Goal: Information Seeking & Learning: Learn about a topic

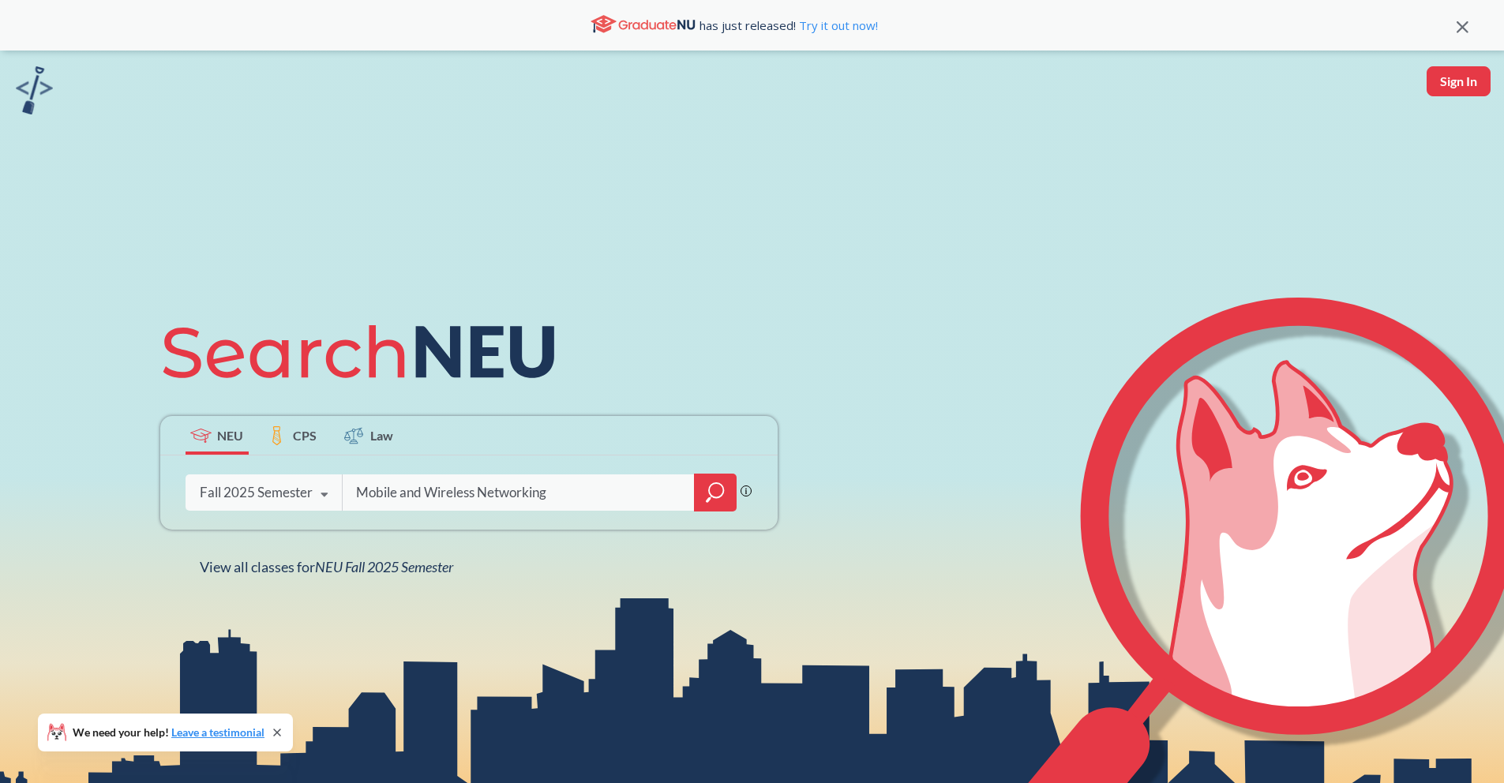
type input "Mobile and Wireless Networking"
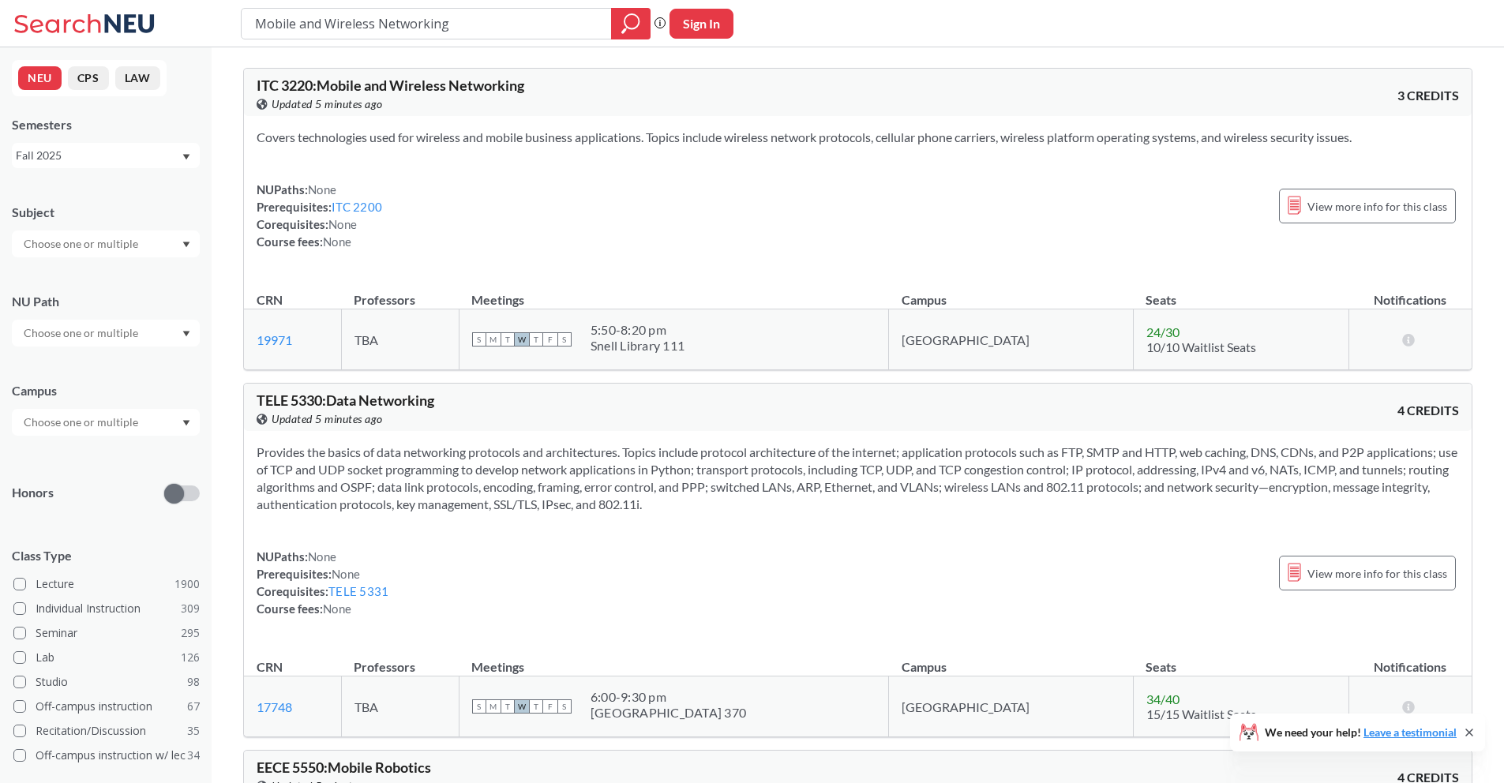
drag, startPoint x: 424, startPoint y: 25, endPoint x: 255, endPoint y: 21, distance: 169.0
click at [255, 21] on input "Mobile and Wireless Networking" at bounding box center [426, 23] width 347 height 27
click at [190, 244] on div at bounding box center [106, 244] width 188 height 27
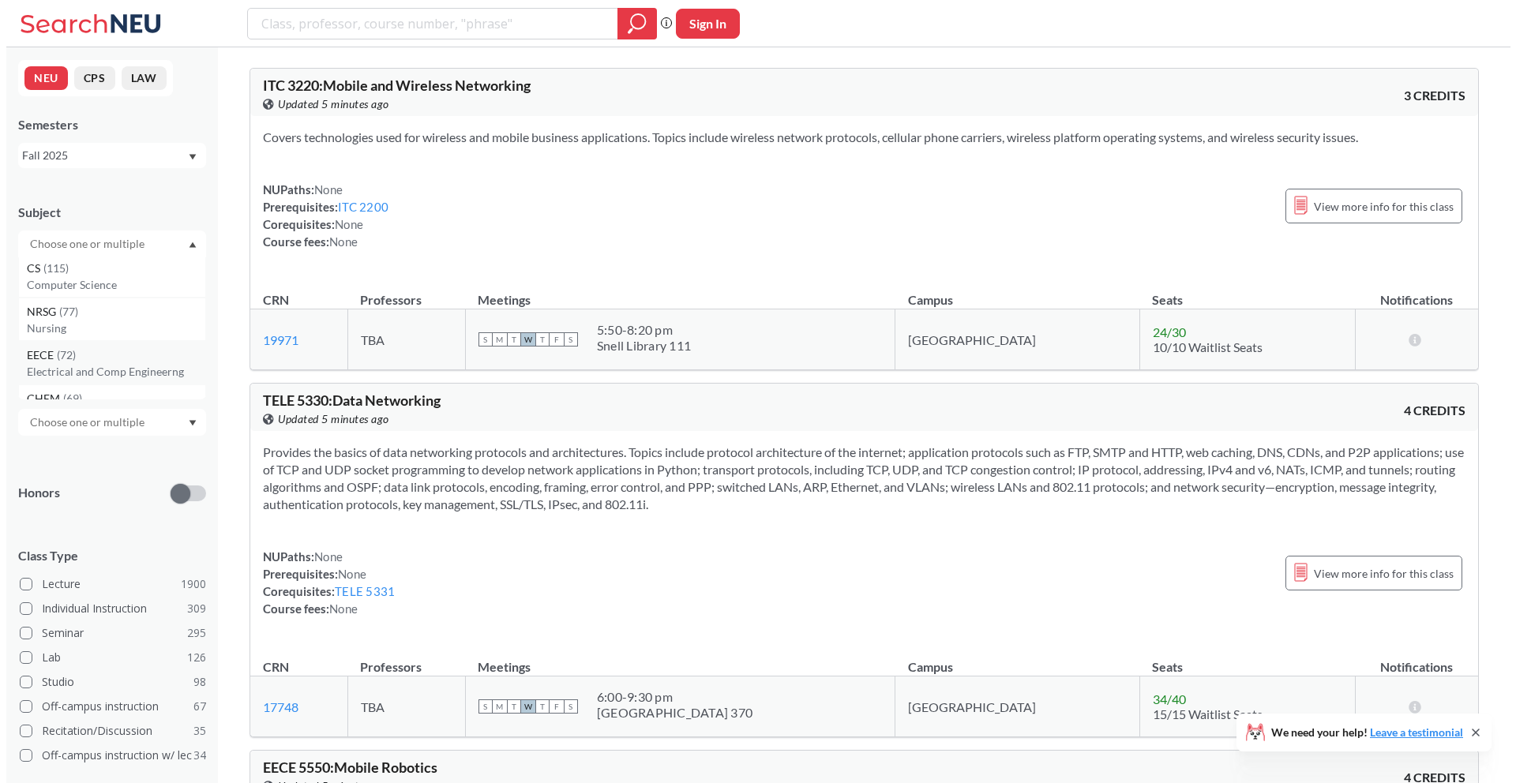
scroll to position [6, 0]
click at [56, 361] on p "Electrical and Comp Engineerng" at bounding box center [110, 369] width 178 height 16
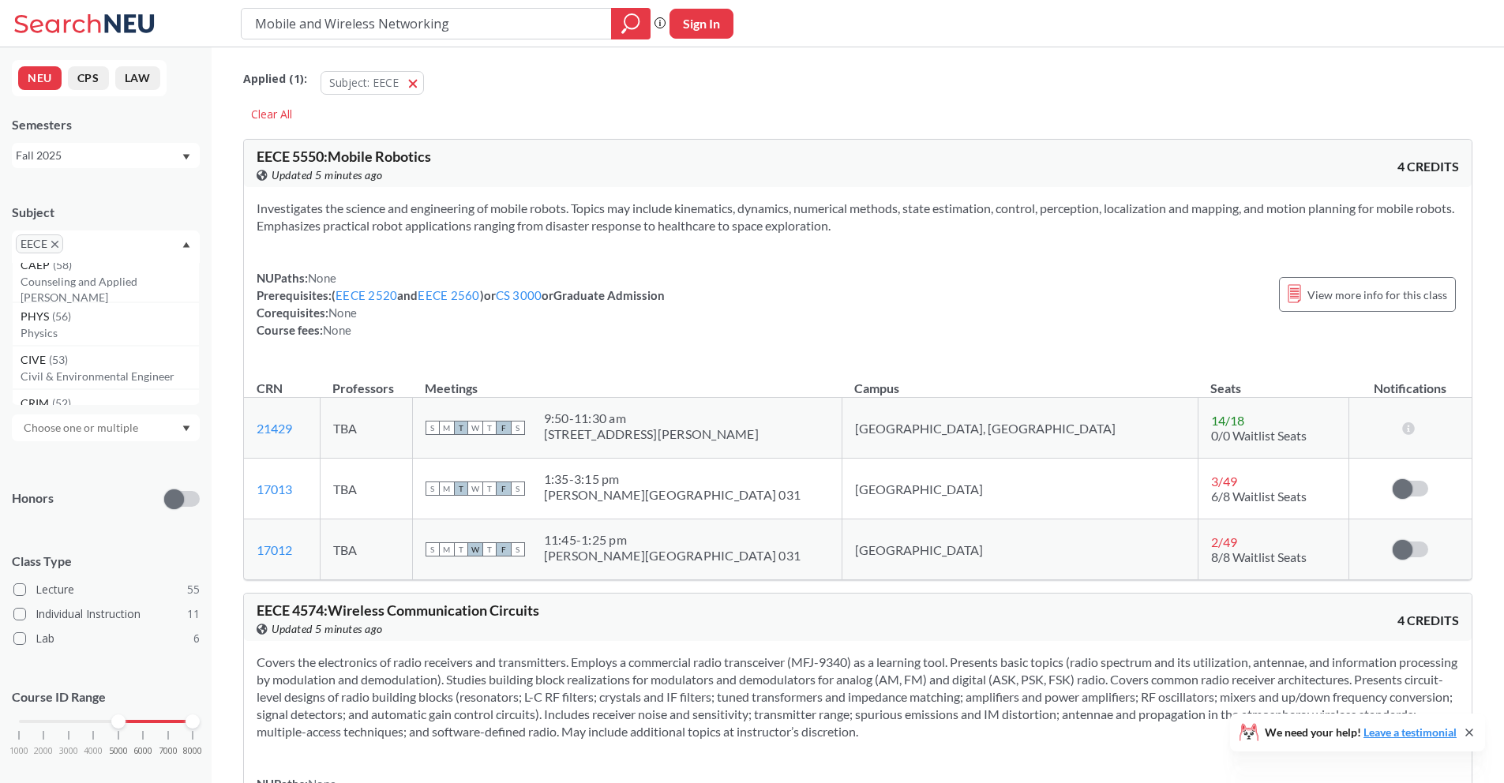
drag, startPoint x: 24, startPoint y: 723, endPoint x: 118, endPoint y: 727, distance: 94.0
click at [118, 727] on div at bounding box center [118, 722] width 14 height 14
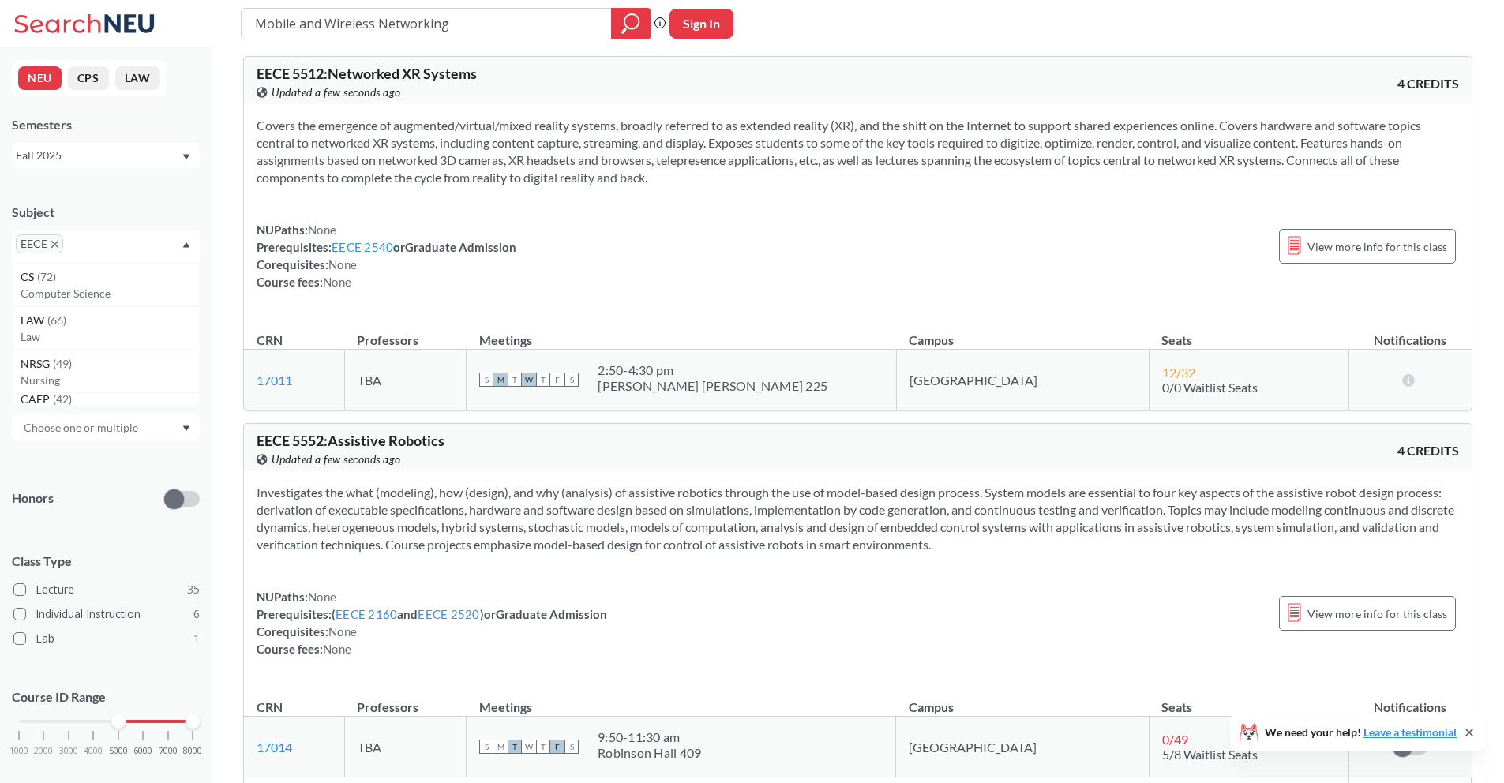
scroll to position [7670, 0]
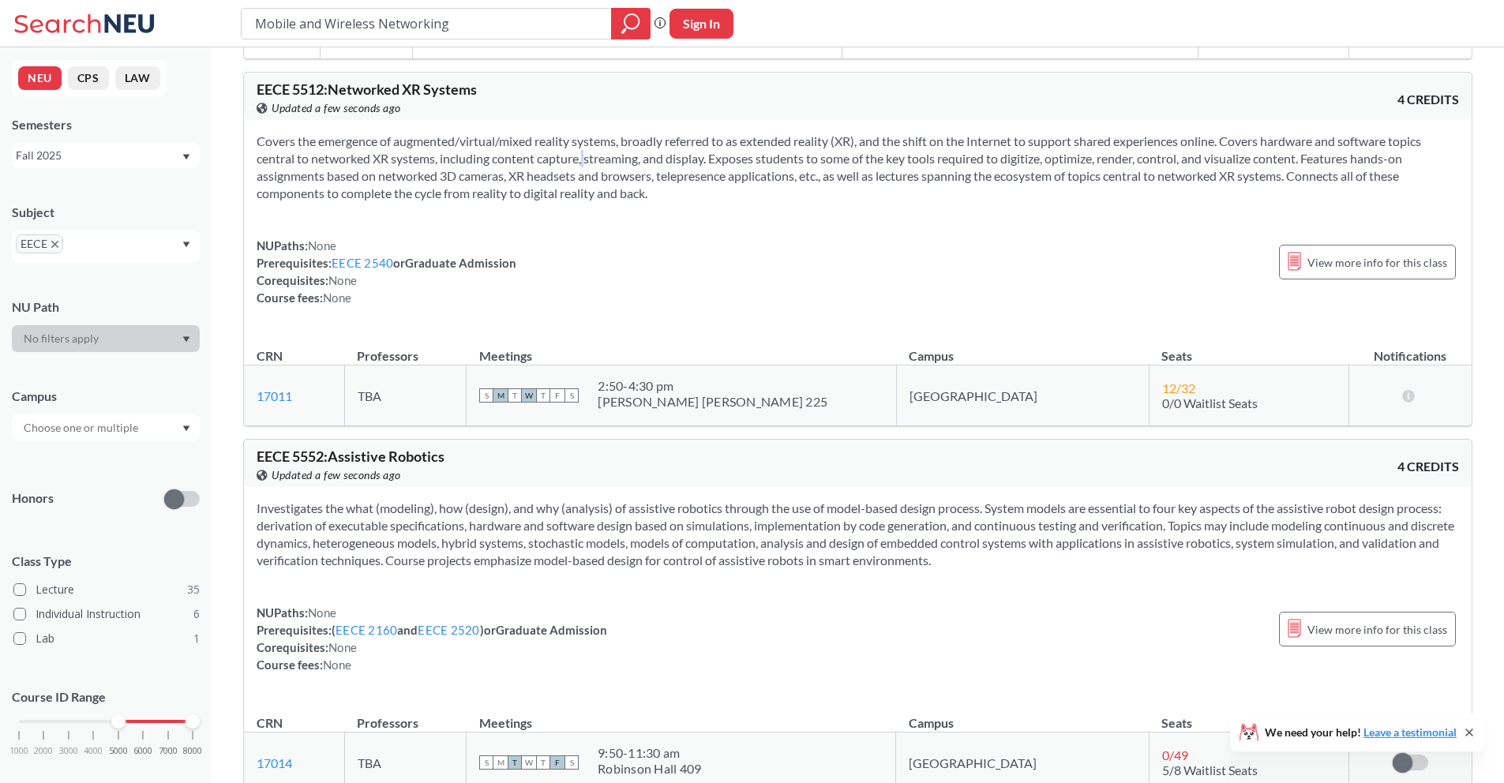
drag, startPoint x: 564, startPoint y: 178, endPoint x: 575, endPoint y: 178, distance: 11.1
click at [568, 178] on section "Covers the emergence of augmented/virtual/mixed reality systems, broadly referr…" at bounding box center [858, 167] width 1202 height 69
click at [602, 178] on section "Covers the emergence of augmented/virtual/mixed reality systems, broadly referr…" at bounding box center [858, 167] width 1202 height 69
drag, startPoint x: 610, startPoint y: 178, endPoint x: 651, endPoint y: 180, distance: 40.3
click at [640, 180] on section "Covers the emergence of augmented/virtual/mixed reality systems, broadly referr…" at bounding box center [858, 167] width 1202 height 69
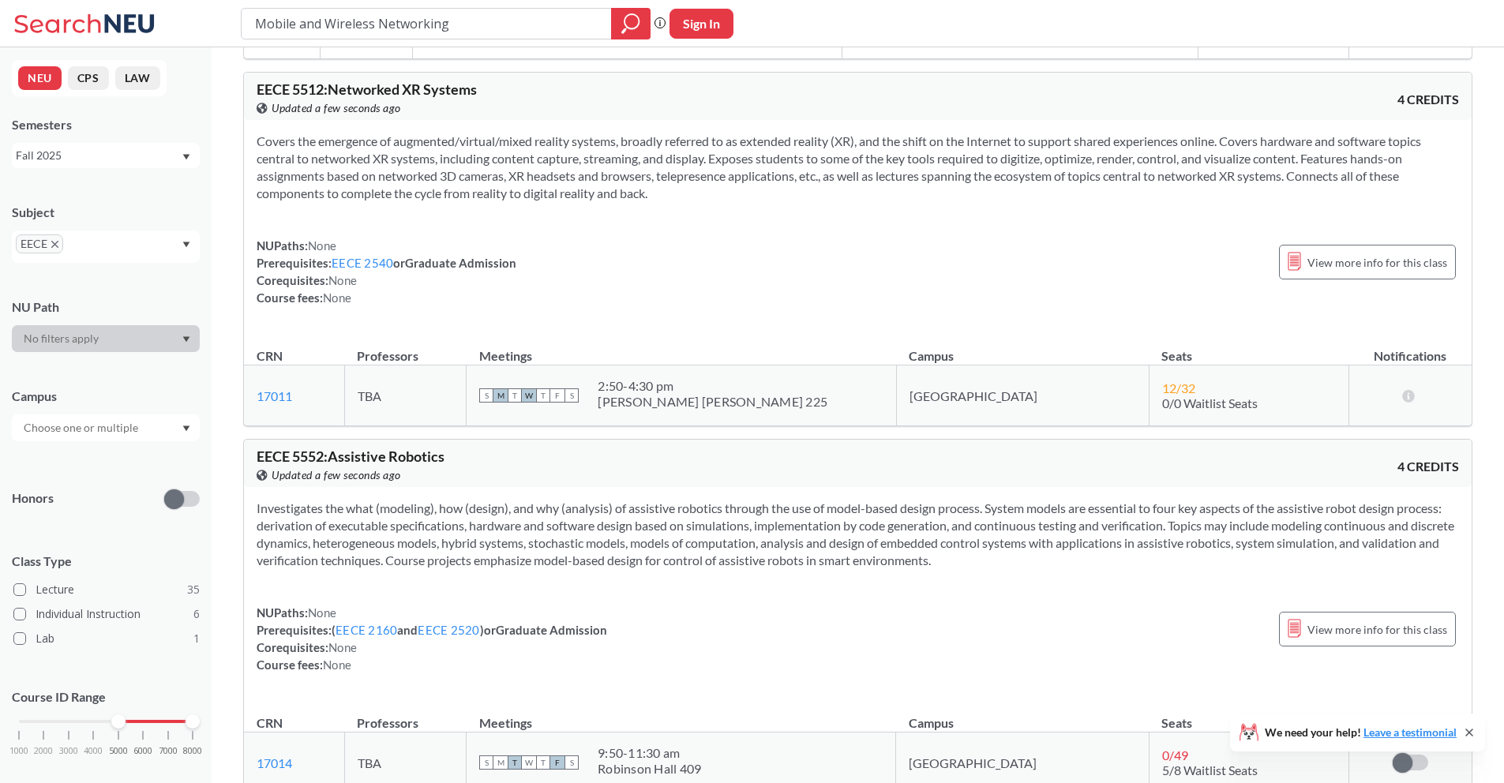
click at [471, 195] on section "Covers the emergence of augmented/virtual/mixed reality systems, broadly referr…" at bounding box center [858, 167] width 1202 height 69
drag, startPoint x: 572, startPoint y: 196, endPoint x: 587, endPoint y: 196, distance: 15.0
click at [587, 196] on section "Covers the emergence of augmented/virtual/mixed reality systems, broadly referr…" at bounding box center [858, 167] width 1202 height 69
drag, startPoint x: 637, startPoint y: 194, endPoint x: 677, endPoint y: 199, distance: 40.5
click at [663, 199] on section "Covers the emergence of augmented/virtual/mixed reality systems, broadly referr…" at bounding box center [858, 167] width 1202 height 69
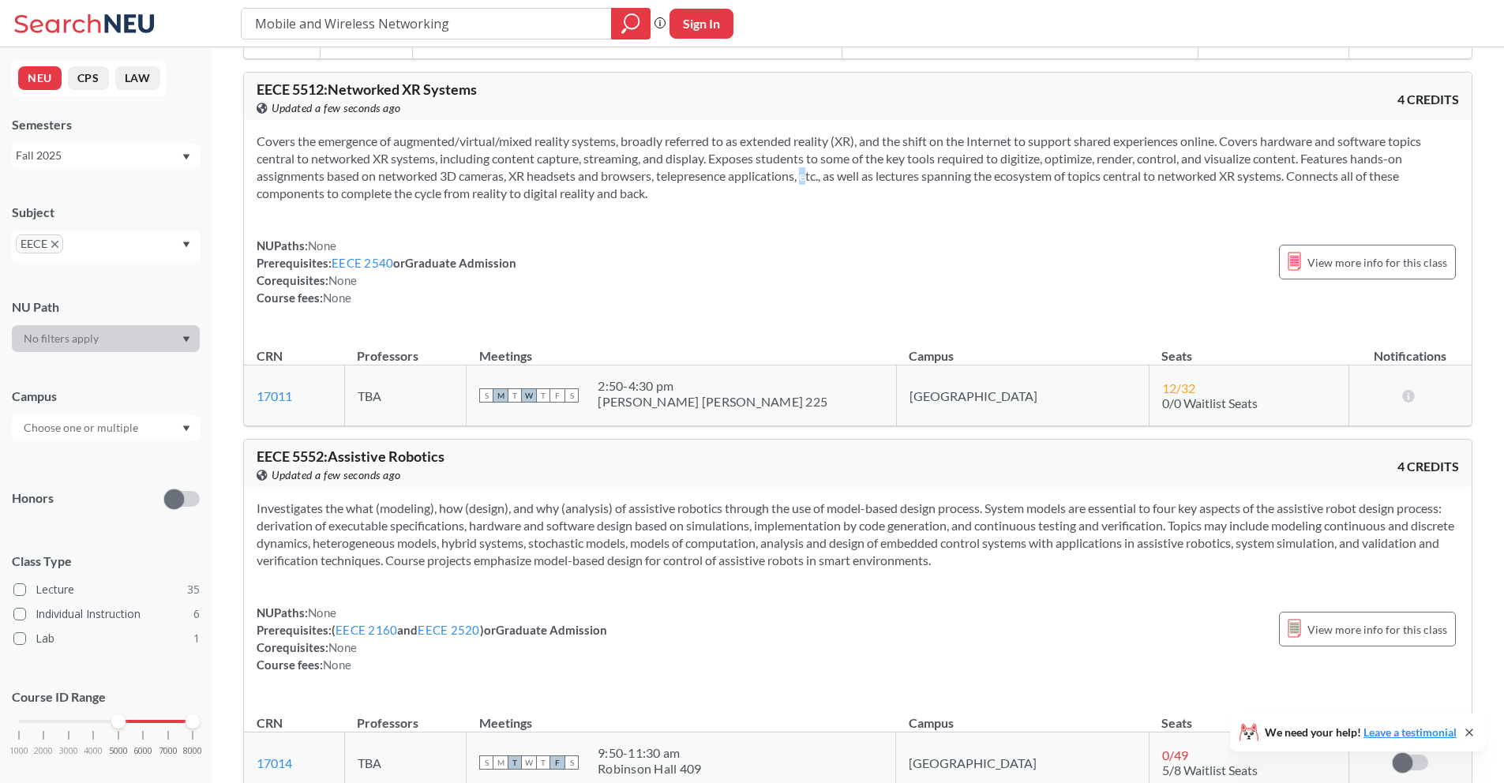
drag, startPoint x: 791, startPoint y: 197, endPoint x: 809, endPoint y: 196, distance: 17.4
click at [796, 196] on section "Covers the emergence of augmented/virtual/mixed reality systems, broadly referr…" at bounding box center [858, 167] width 1202 height 69
drag, startPoint x: 947, startPoint y: 195, endPoint x: 987, endPoint y: 197, distance: 40.3
click at [987, 197] on section "Covers the emergence of augmented/virtual/mixed reality systems, broadly referr…" at bounding box center [858, 167] width 1202 height 69
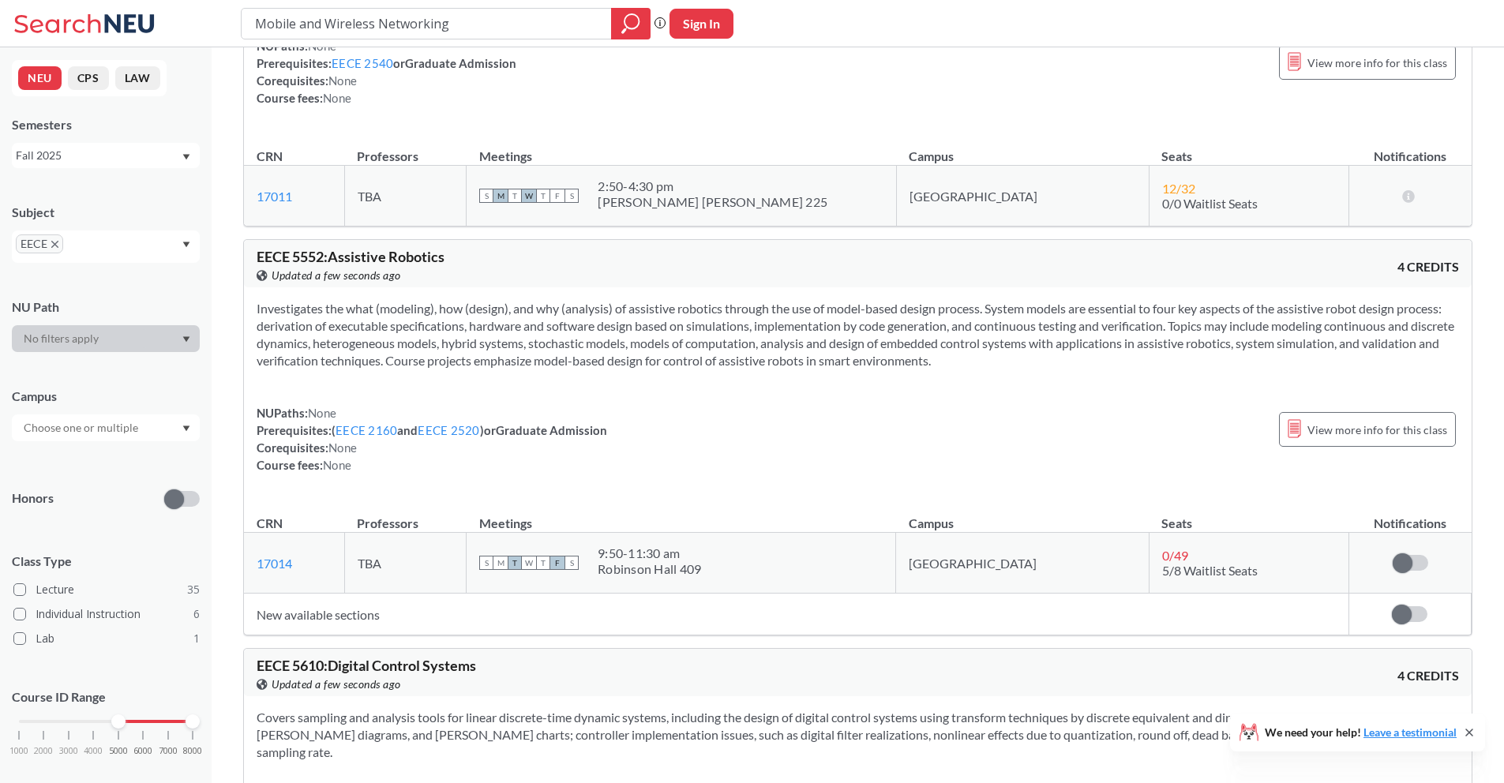
scroll to position [7936, 0]
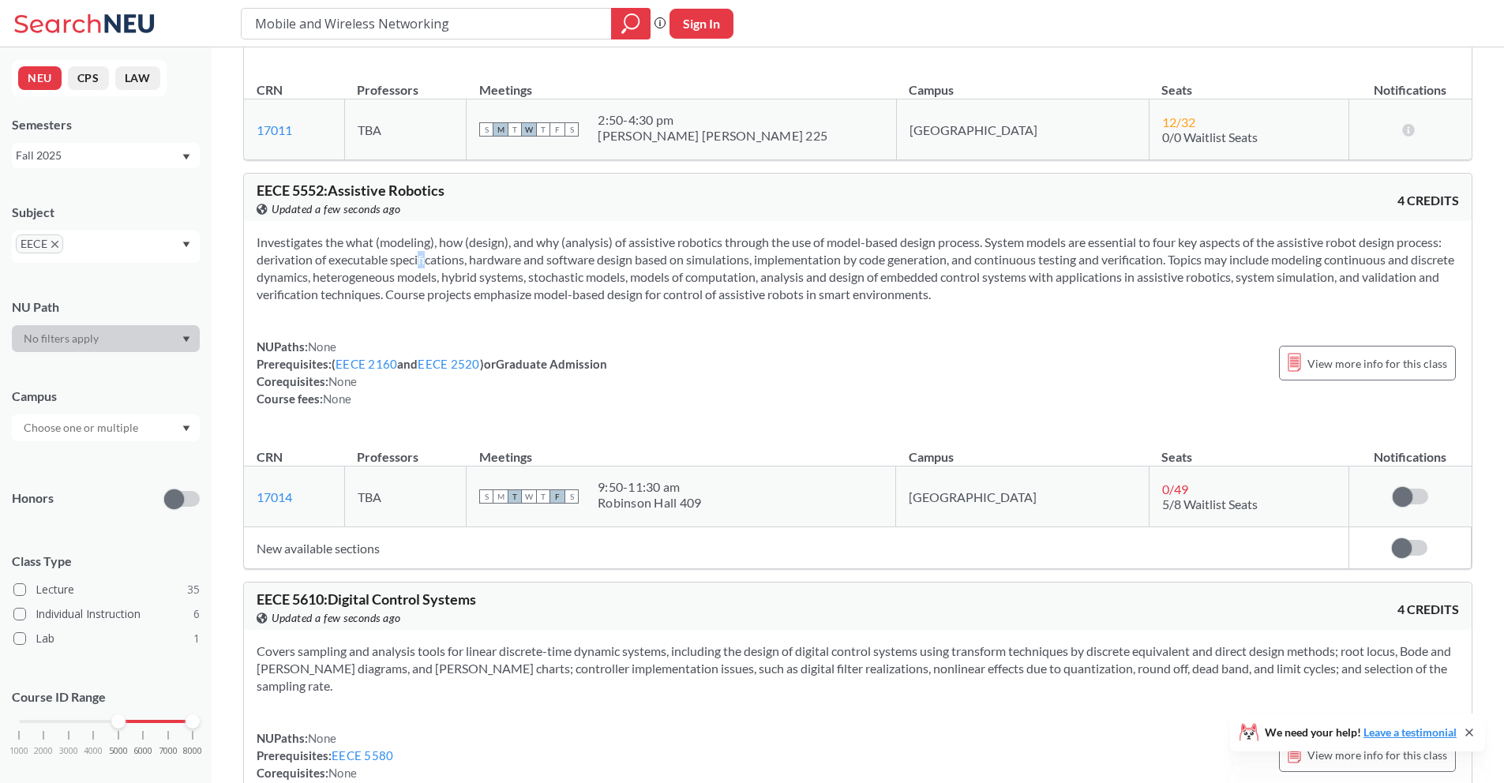
drag, startPoint x: 400, startPoint y: 280, endPoint x: 454, endPoint y: 276, distance: 54.6
click at [407, 279] on section "Investigates the what (modeling), how (design), and why (analysis) of assistive…" at bounding box center [858, 268] width 1202 height 69
drag, startPoint x: 543, startPoint y: 281, endPoint x: 598, endPoint y: 278, distance: 55.4
click at [569, 281] on section "Investigates the what (modeling), how (design), and why (analysis) of assistive…" at bounding box center [858, 268] width 1202 height 69
click at [653, 280] on section "Investigates the what (modeling), how (design), and why (analysis) of assistive…" at bounding box center [858, 268] width 1202 height 69
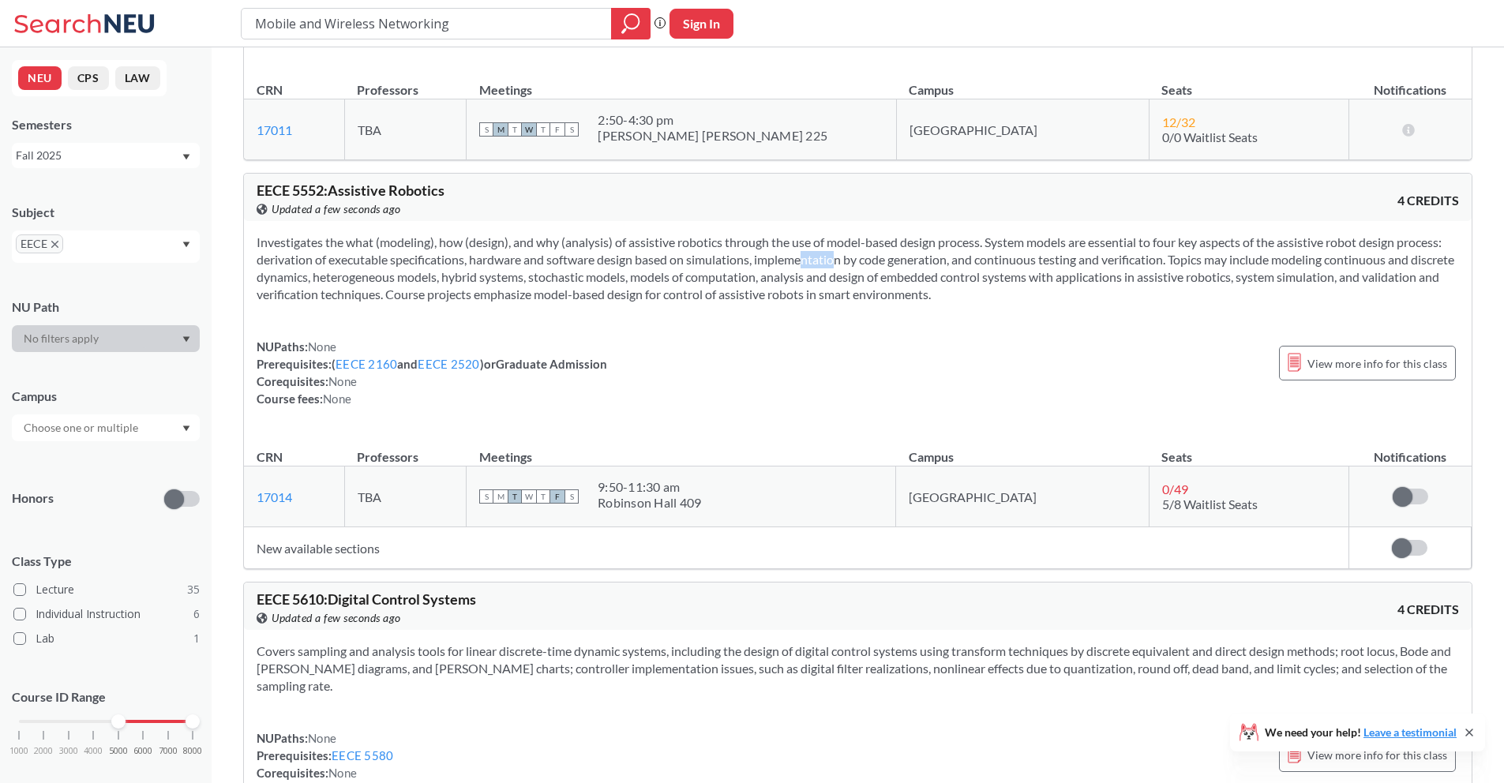
drag, startPoint x: 779, startPoint y: 280, endPoint x: 841, endPoint y: 280, distance: 62.4
click at [821, 281] on section "Investigates the what (modeling), how (design), and why (analysis) of assistive…" at bounding box center [858, 268] width 1202 height 69
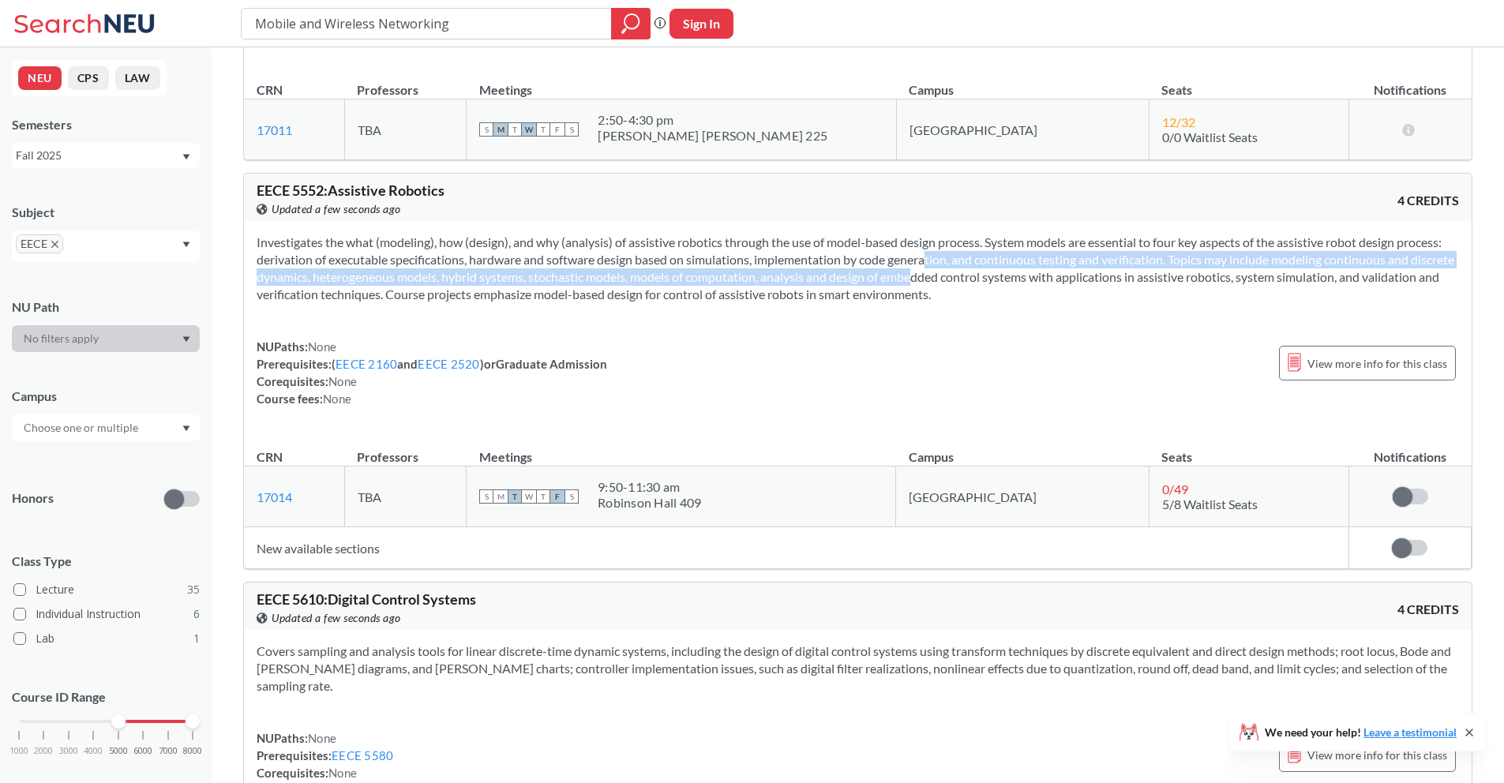
drag, startPoint x: 931, startPoint y: 286, endPoint x: 950, endPoint y: 287, distance: 19.0
click at [947, 287] on section "Investigates the what (modeling), how (design), and why (analysis) of assistive…" at bounding box center [858, 268] width 1202 height 69
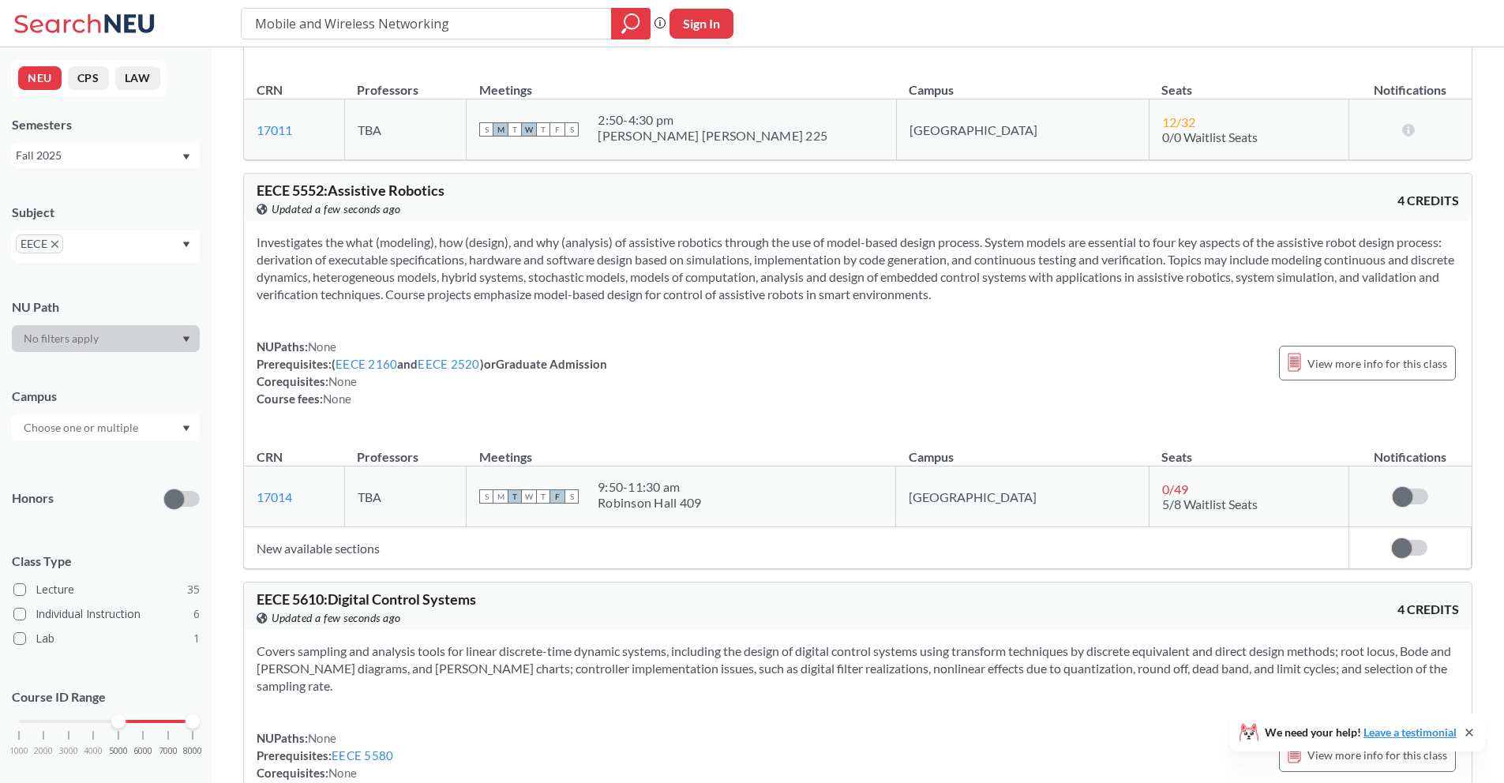
click at [964, 284] on section "Investigates the what (modeling), how (design), and why (analysis) of assistive…" at bounding box center [858, 268] width 1202 height 69
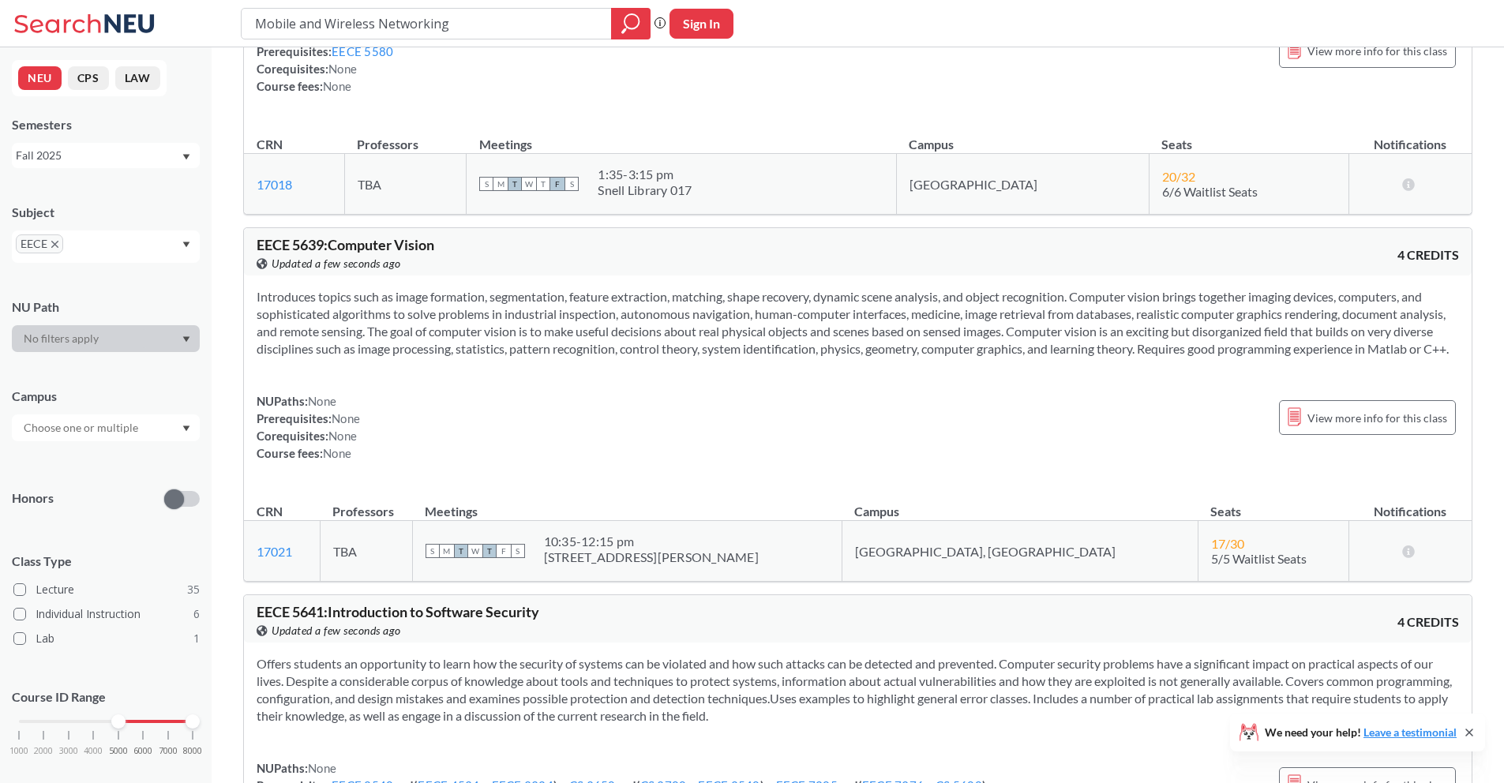
scroll to position [8709, 0]
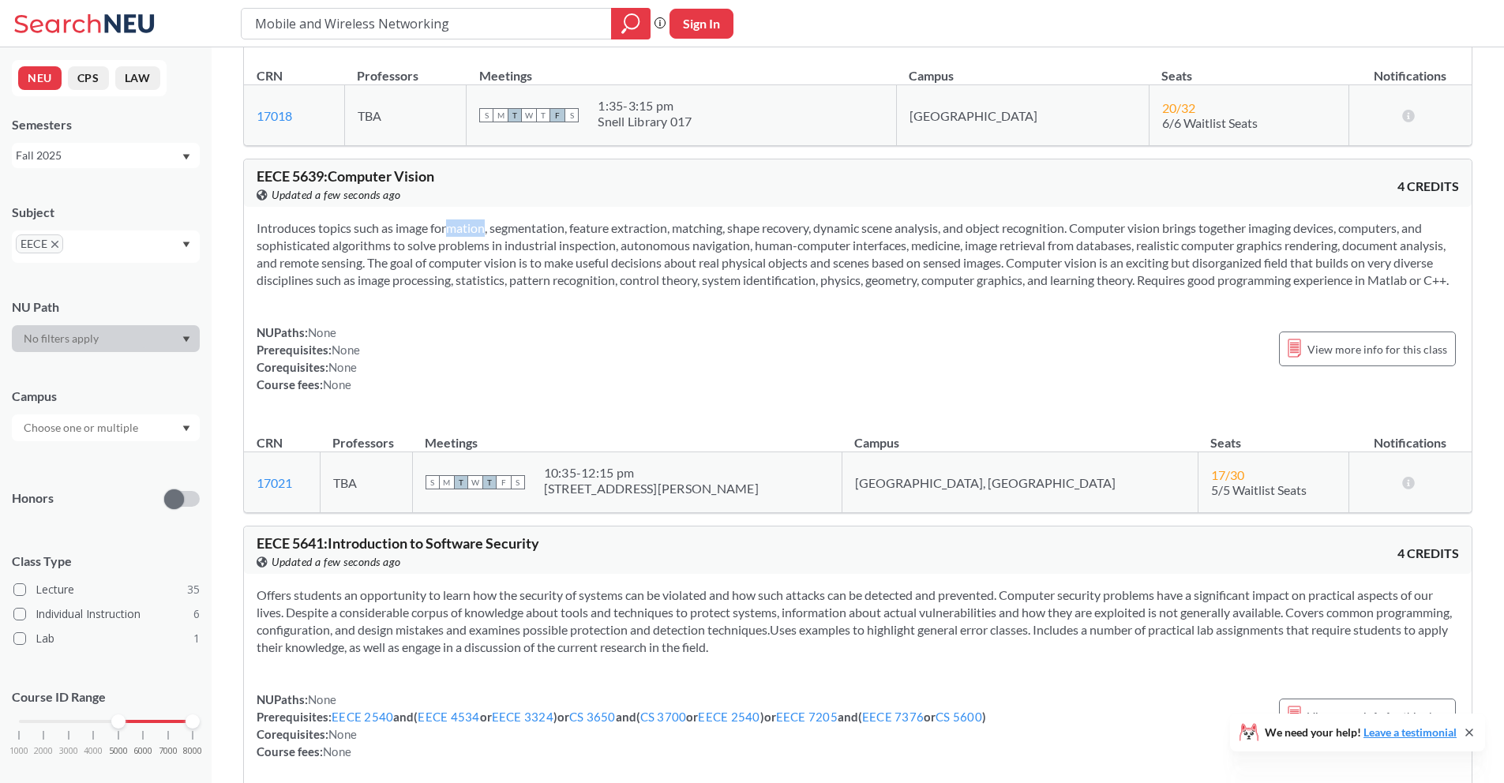
drag, startPoint x: 459, startPoint y: 228, endPoint x: 421, endPoint y: 231, distance: 38.0
click at [421, 231] on section "Introduces topics such as image formation, segmentation, feature extraction, ma…" at bounding box center [858, 253] width 1202 height 69
drag, startPoint x: 519, startPoint y: 227, endPoint x: 563, endPoint y: 227, distance: 44.2
click at [555, 226] on section "Introduces topics such as image formation, segmentation, feature extraction, ma…" at bounding box center [858, 253] width 1202 height 69
drag, startPoint x: 647, startPoint y: 222, endPoint x: 679, endPoint y: 223, distance: 31.6
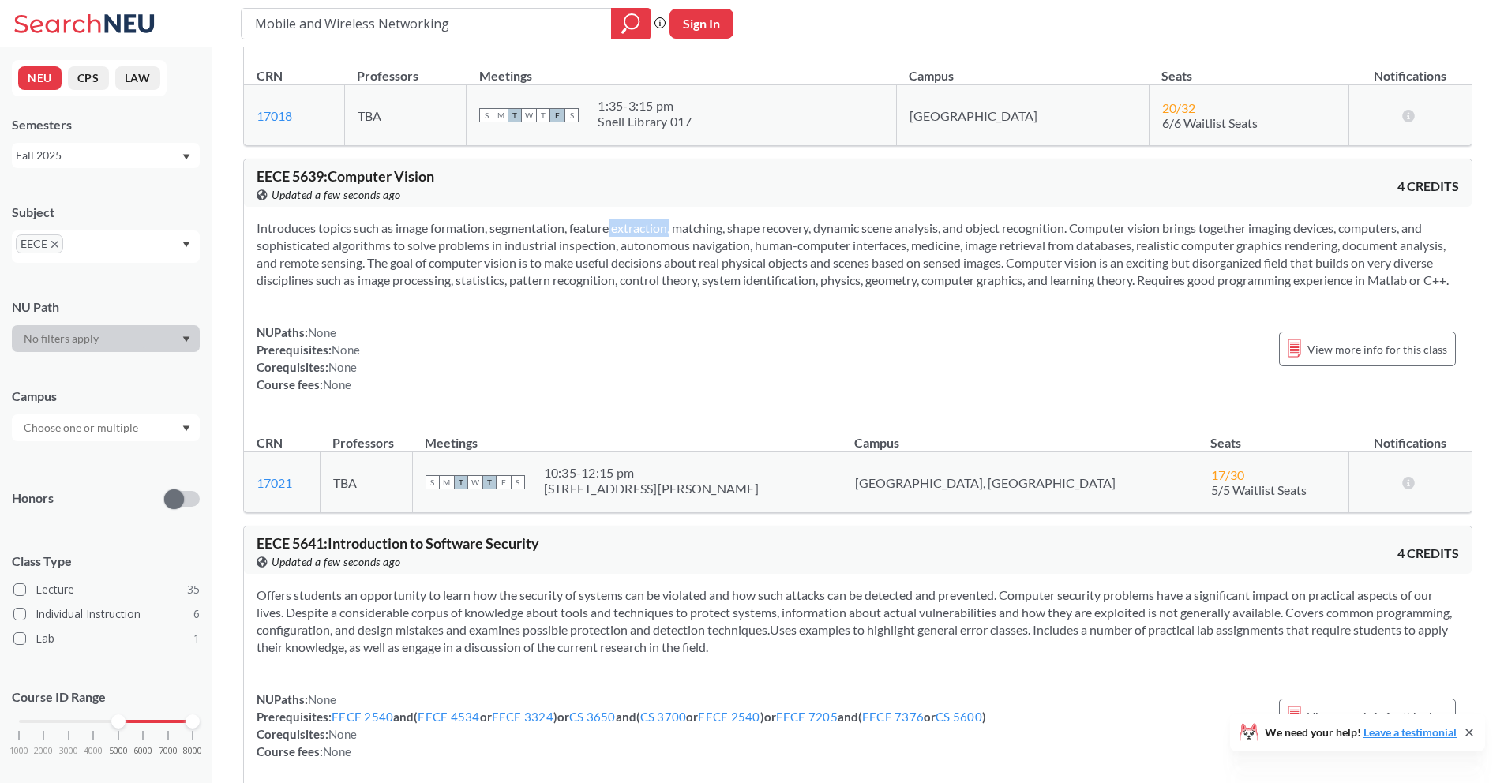
click at [670, 222] on section "Introduces topics such as image formation, segmentation, feature extraction, ma…" at bounding box center [858, 253] width 1202 height 69
drag, startPoint x: 741, startPoint y: 223, endPoint x: 750, endPoint y: 224, distance: 9.6
click at [749, 224] on section "Introduces topics such as image formation, segmentation, feature extraction, ma…" at bounding box center [858, 253] width 1202 height 69
drag, startPoint x: 802, startPoint y: 228, endPoint x: 817, endPoint y: 229, distance: 15.0
click at [814, 230] on section "Introduces topics such as image formation, segmentation, feature extraction, ma…" at bounding box center [858, 253] width 1202 height 69
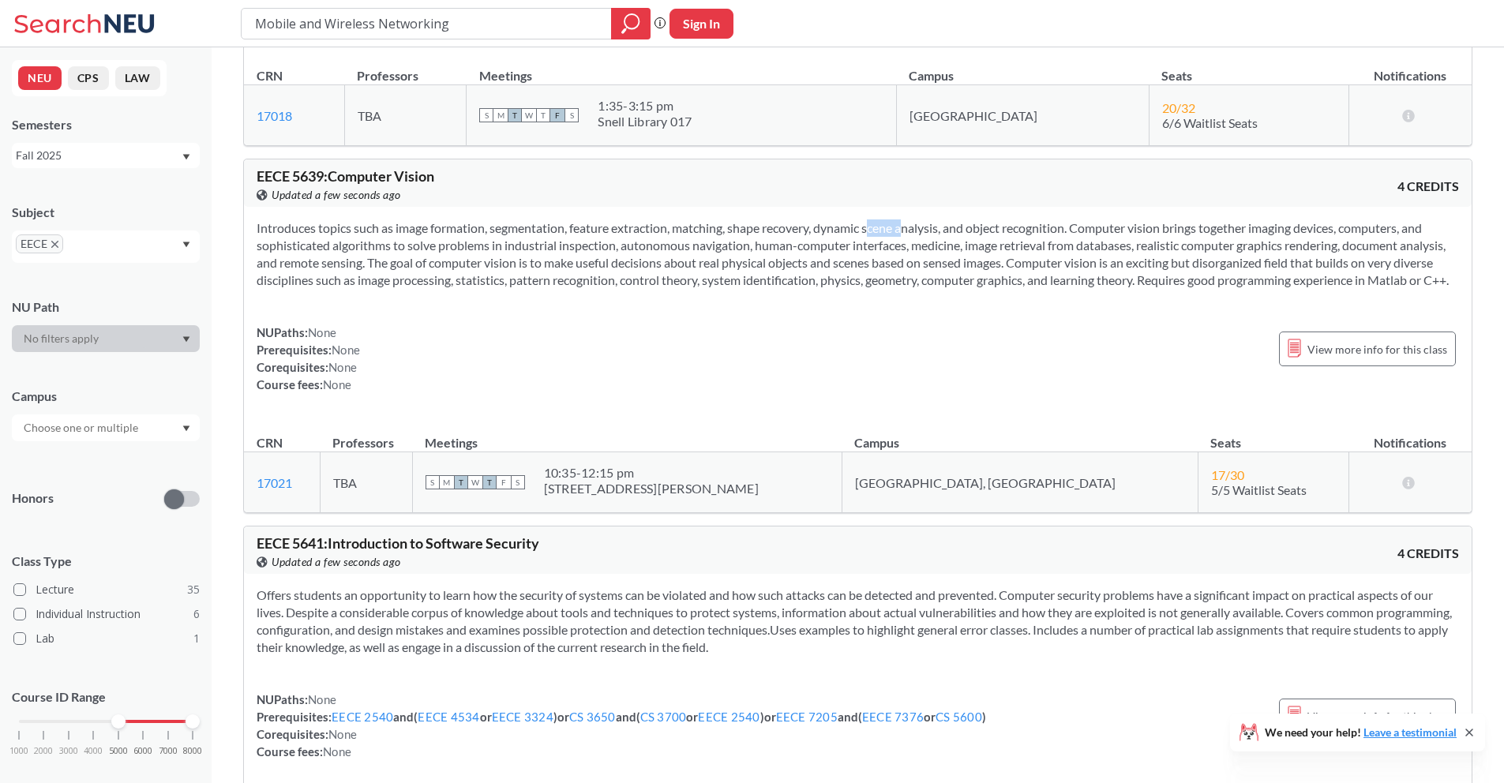
drag, startPoint x: 855, startPoint y: 228, endPoint x: 893, endPoint y: 230, distance: 37.9
click at [880, 230] on section "Introduces topics such as image formation, segmentation, feature extraction, ma…" at bounding box center [858, 253] width 1202 height 69
drag, startPoint x: 1076, startPoint y: 225, endPoint x: 1111, endPoint y: 222, distance: 34.9
click at [1107, 223] on section "Introduces topics such as image formation, segmentation, feature extraction, ma…" at bounding box center [858, 253] width 1202 height 69
drag, startPoint x: 1163, startPoint y: 221, endPoint x: 1189, endPoint y: 223, distance: 26.1
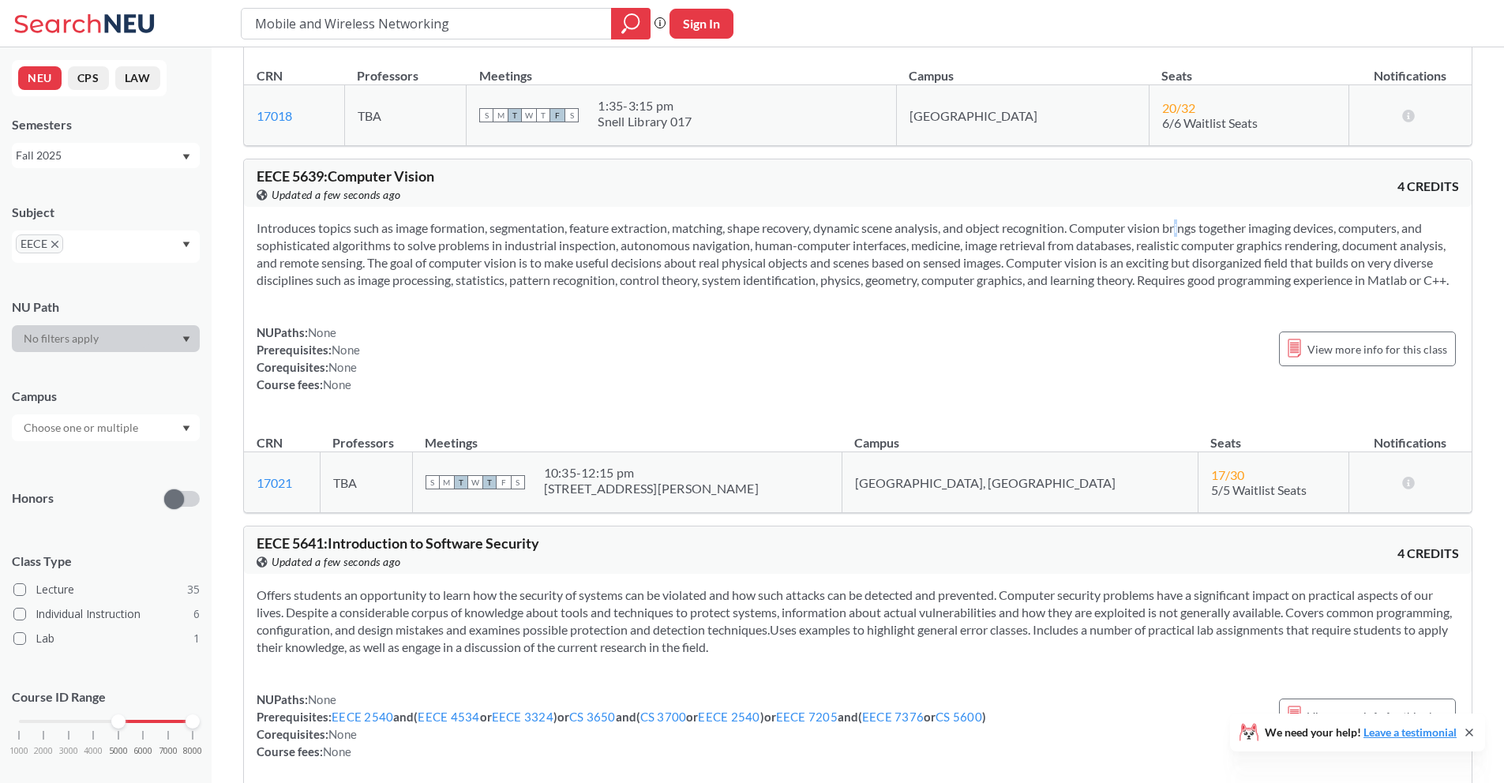
click at [1168, 221] on section "Introduces topics such as image formation, segmentation, feature extraction, ma…" at bounding box center [858, 253] width 1202 height 69
click at [392, 251] on section "Introduces topics such as image formation, segmentation, feature extraction, ma…" at bounding box center [858, 253] width 1202 height 69
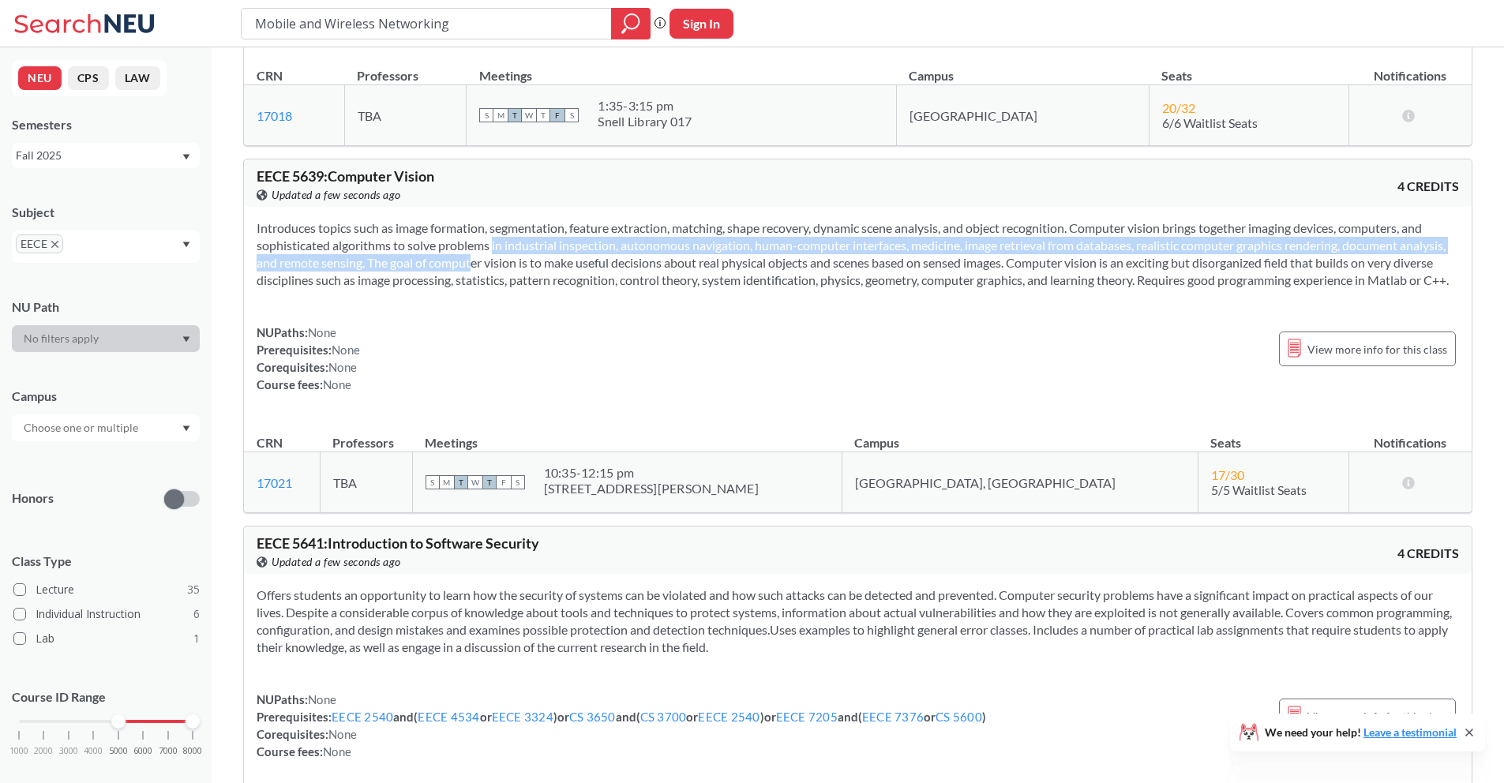
drag, startPoint x: 472, startPoint y: 254, endPoint x: 572, endPoint y: 256, distance: 99.5
click at [517, 255] on section "Introduces topics such as image formation, segmentation, feature extraction, ma…" at bounding box center [858, 253] width 1202 height 69
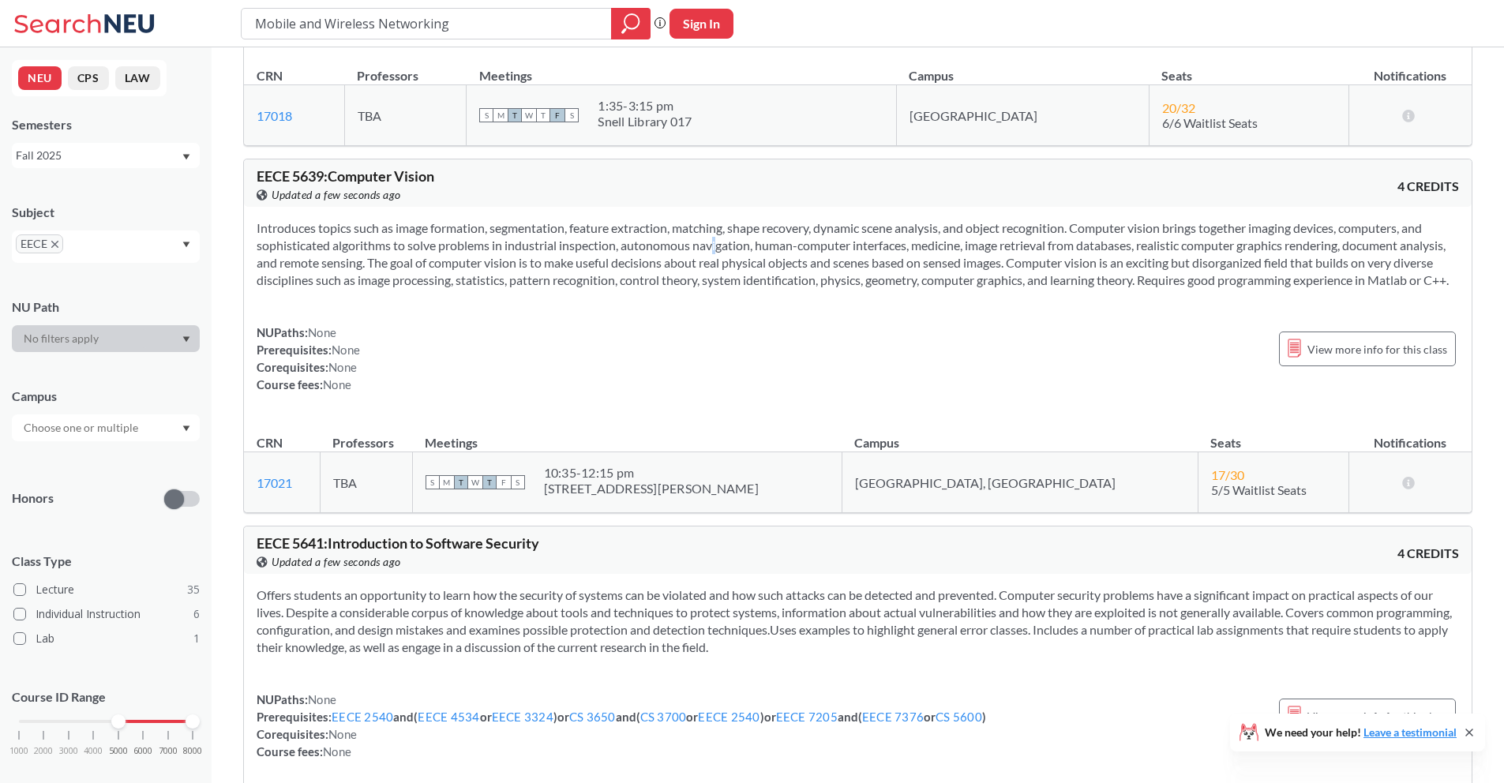
drag, startPoint x: 688, startPoint y: 245, endPoint x: 737, endPoint y: 251, distance: 48.6
click at [692, 246] on section "Introduces topics such as image formation, segmentation, feature extraction, ma…" at bounding box center [858, 253] width 1202 height 69
drag, startPoint x: 797, startPoint y: 249, endPoint x: 831, endPoint y: 249, distance: 34.7
click at [799, 249] on section "Introduces topics such as image formation, segmentation, feature extraction, ma…" at bounding box center [858, 253] width 1202 height 69
drag, startPoint x: 891, startPoint y: 249, endPoint x: 959, endPoint y: 247, distance: 67.9
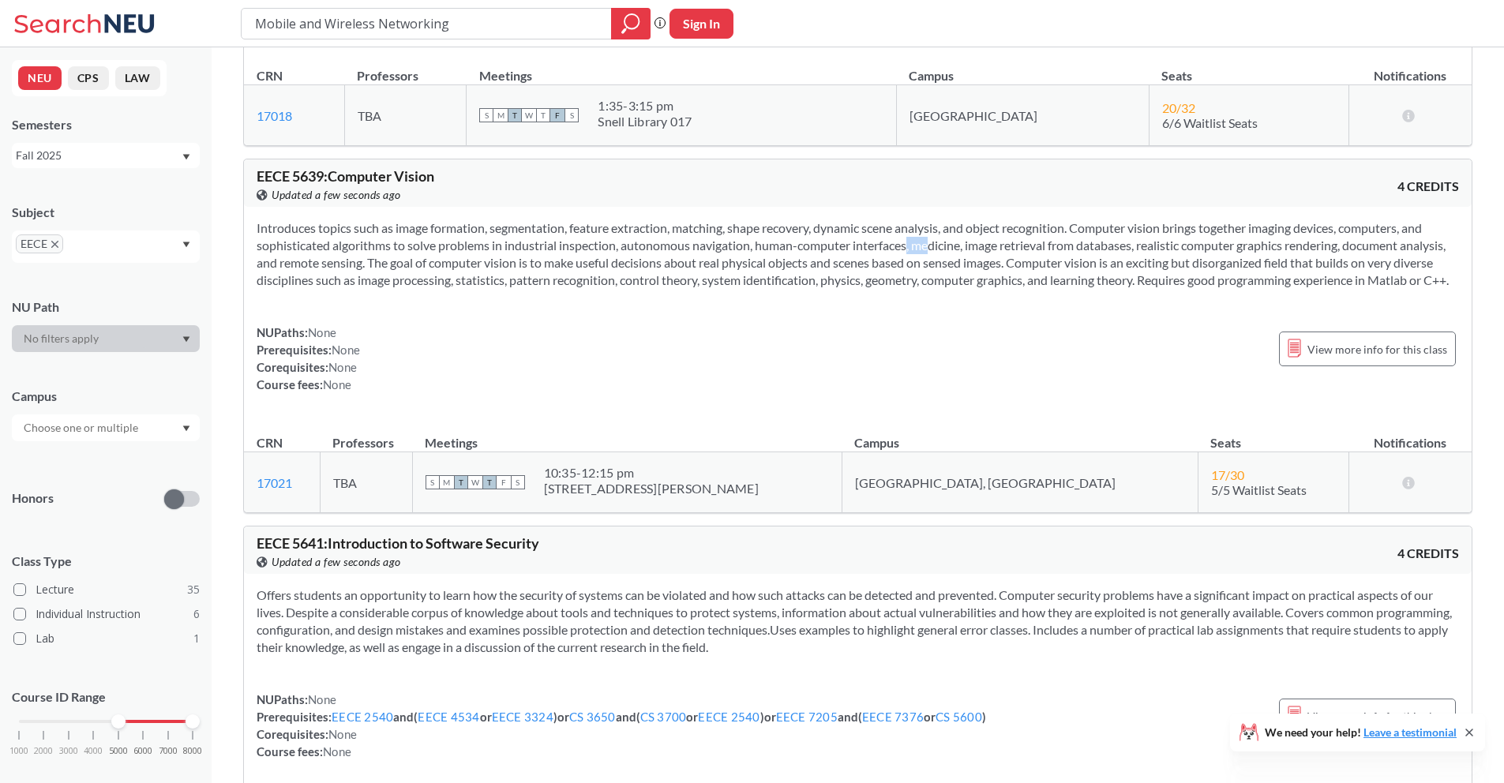
click at [936, 248] on section "Introduces topics such as image formation, segmentation, feature extraction, ma…" at bounding box center [858, 253] width 1202 height 69
click at [1053, 247] on section "Introduces topics such as image formation, segmentation, feature extraction, ma…" at bounding box center [858, 253] width 1202 height 69
drag, startPoint x: 1096, startPoint y: 245, endPoint x: 1199, endPoint y: 247, distance: 103.5
click at [1195, 247] on section "Introduces topics such as image formation, segmentation, feature extraction, ma…" at bounding box center [858, 253] width 1202 height 69
click at [1234, 250] on section "Introduces topics such as image formation, segmentation, feature extraction, ma…" at bounding box center [858, 253] width 1202 height 69
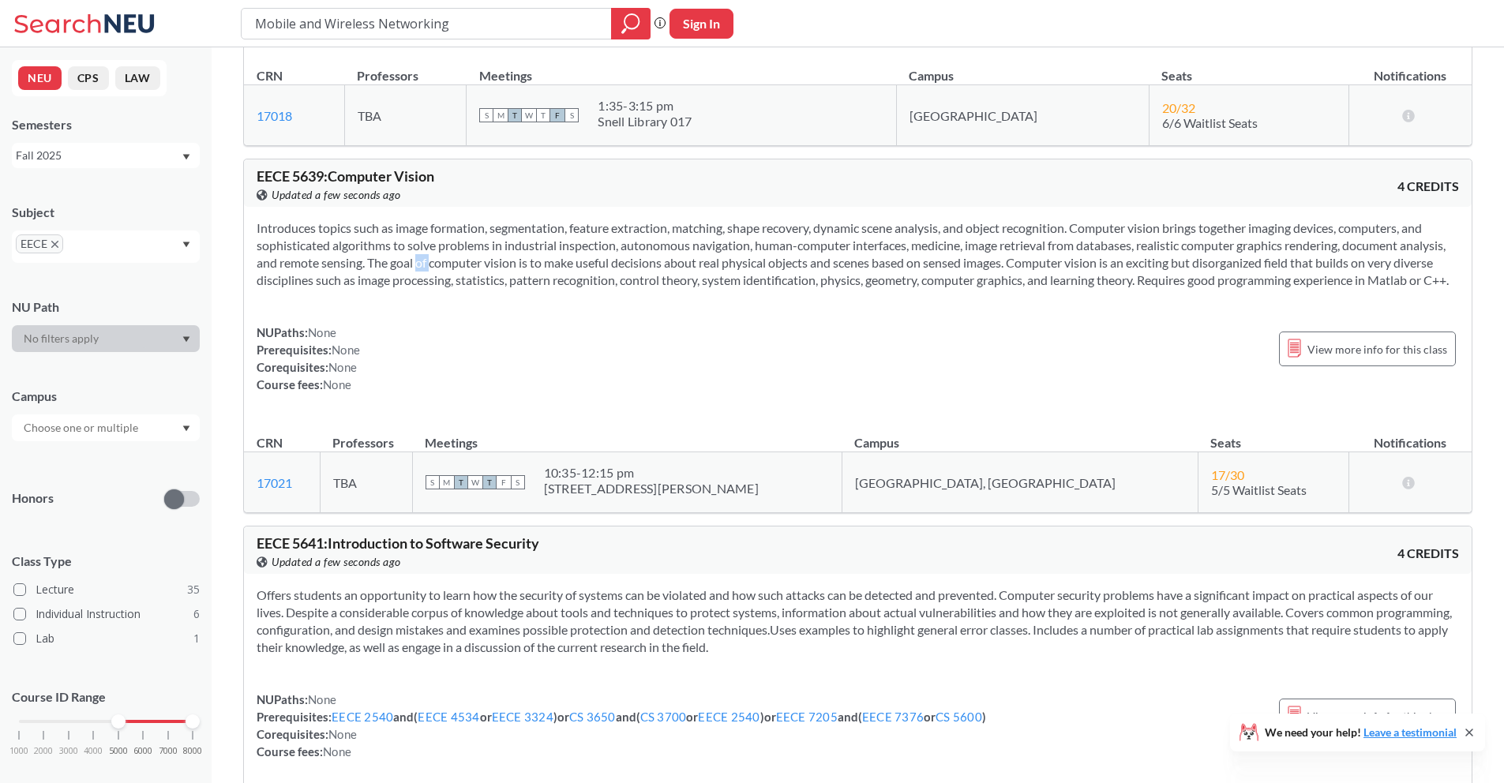
click at [461, 268] on section "Introduces topics such as image formation, segmentation, feature extraction, ma…" at bounding box center [858, 253] width 1202 height 69
drag, startPoint x: 552, startPoint y: 271, endPoint x: 605, endPoint y: 268, distance: 53.0
click at [570, 271] on section "Introduces topics such as image formation, segmentation, feature extraction, ma…" at bounding box center [858, 253] width 1202 height 69
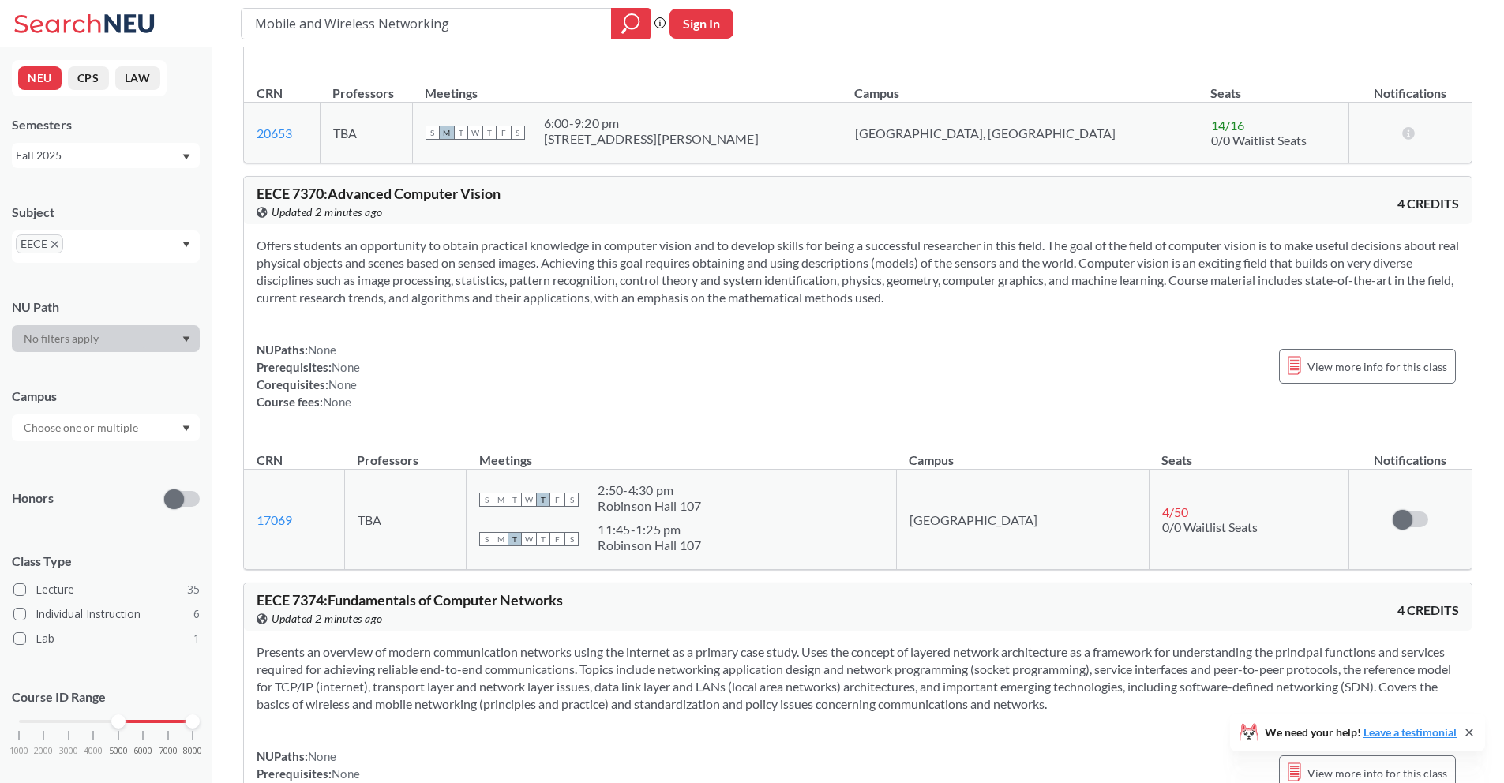
scroll to position [15488, 0]
drag, startPoint x: 382, startPoint y: 298, endPoint x: 472, endPoint y: 298, distance: 90.0
click at [468, 299] on section "Offers students an opportunity to obtain practical knowledge in computer vision…" at bounding box center [858, 272] width 1202 height 69
drag, startPoint x: 493, startPoint y: 299, endPoint x: 529, endPoint y: 298, distance: 36.4
click at [502, 300] on section "Offers students an opportunity to obtain practical knowledge in computer vision…" at bounding box center [858, 272] width 1202 height 69
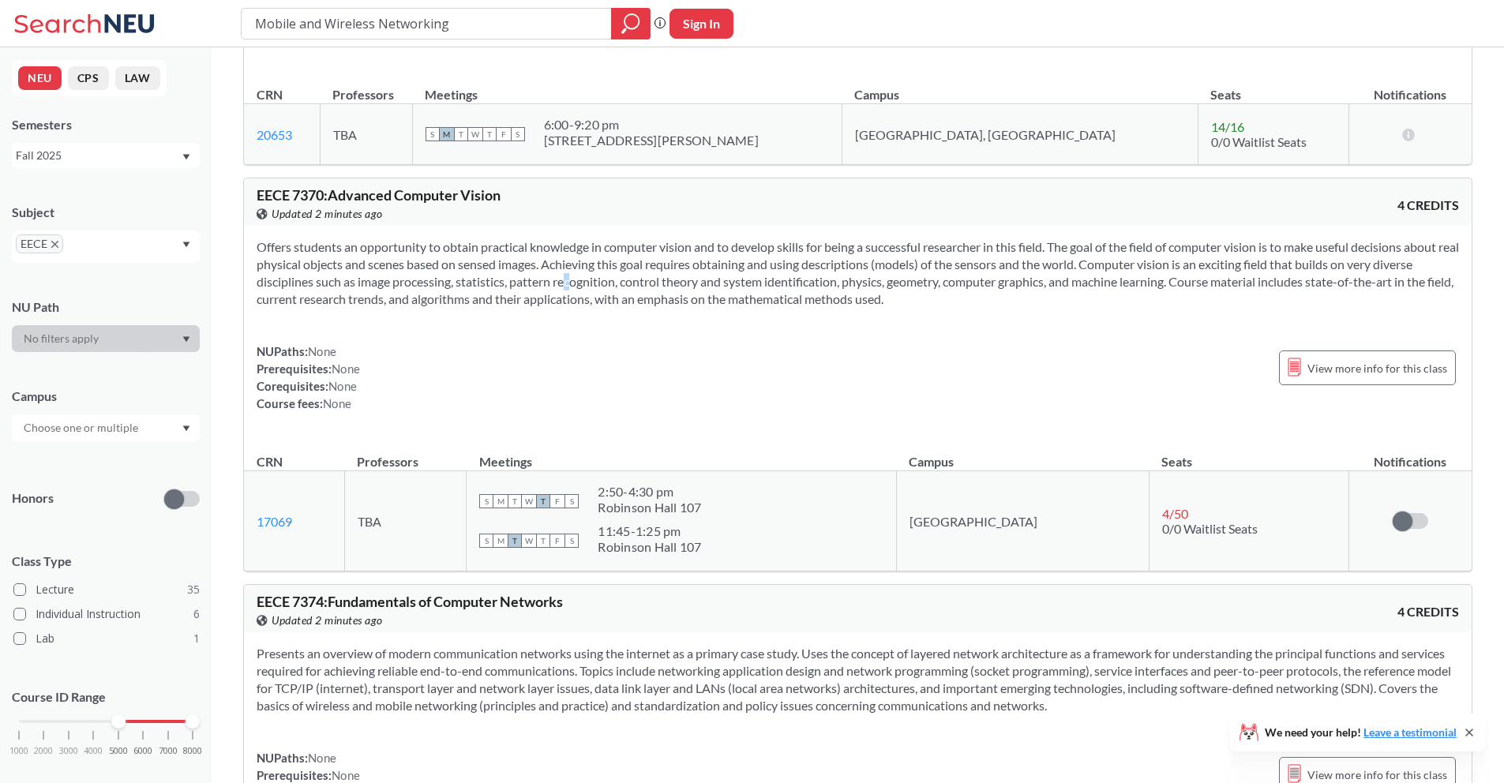
drag, startPoint x: 546, startPoint y: 296, endPoint x: 605, endPoint y: 296, distance: 58.4
click at [553, 298] on section "Offers students an opportunity to obtain practical knowledge in computer vision…" at bounding box center [858, 272] width 1202 height 69
click at [666, 298] on section "Offers students an opportunity to obtain practical knowledge in computer vision…" at bounding box center [858, 272] width 1202 height 69
drag, startPoint x: 801, startPoint y: 299, endPoint x: 826, endPoint y: 301, distance: 25.3
click at [820, 302] on section "Offers students an opportunity to obtain practical knowledge in computer vision…" at bounding box center [858, 272] width 1202 height 69
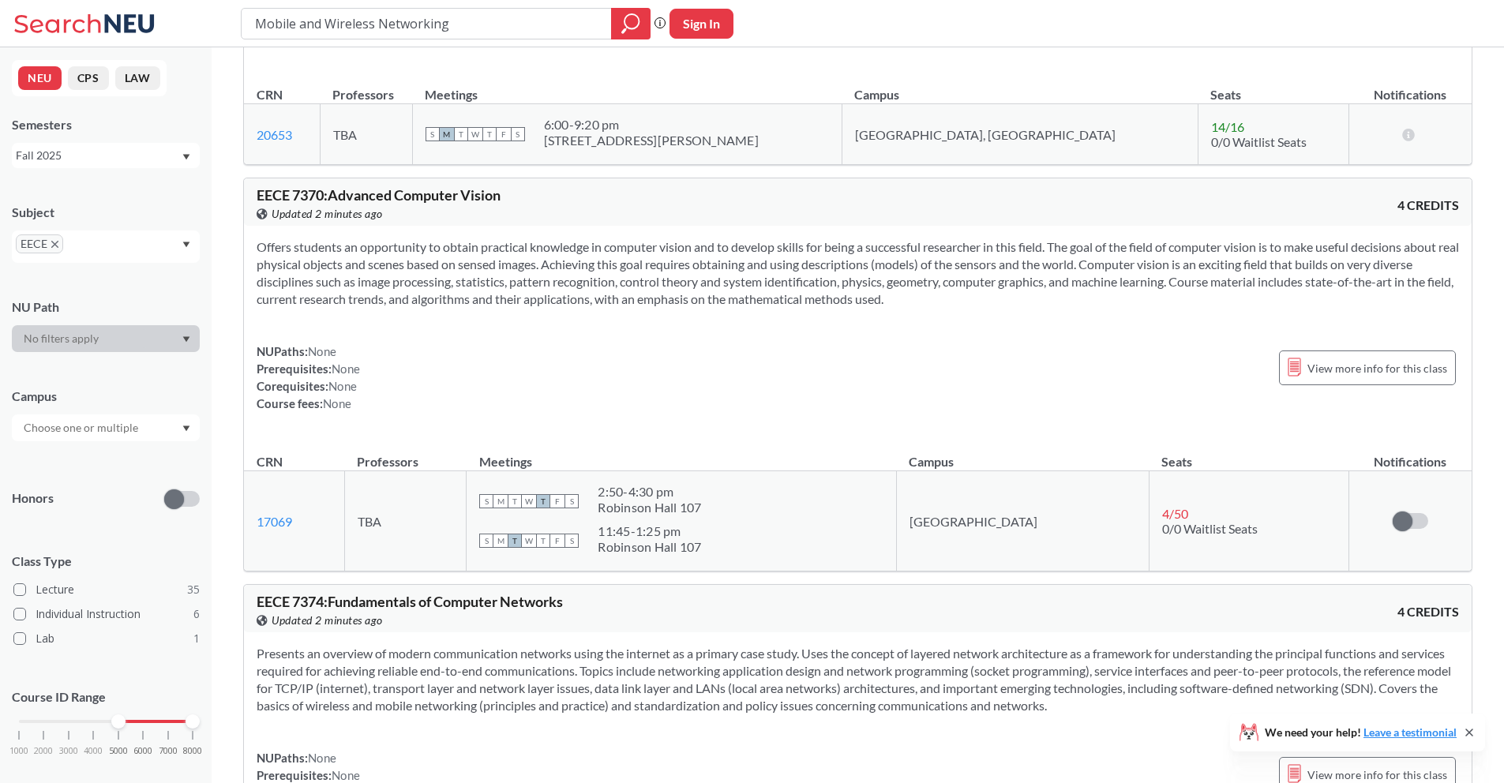
click at [881, 295] on section "Offers students an opportunity to obtain practical knowledge in computer vision…" at bounding box center [858, 272] width 1202 height 69
drag, startPoint x: 964, startPoint y: 296, endPoint x: 1028, endPoint y: 295, distance: 64.0
click at [992, 297] on section "Offers students an opportunity to obtain practical knowledge in computer vision…" at bounding box center [858, 272] width 1202 height 69
drag, startPoint x: 1038, startPoint y: 295, endPoint x: 1088, endPoint y: 294, distance: 49.8
click at [1053, 295] on section "Offers students an opportunity to obtain practical knowledge in computer vision…" at bounding box center [858, 272] width 1202 height 69
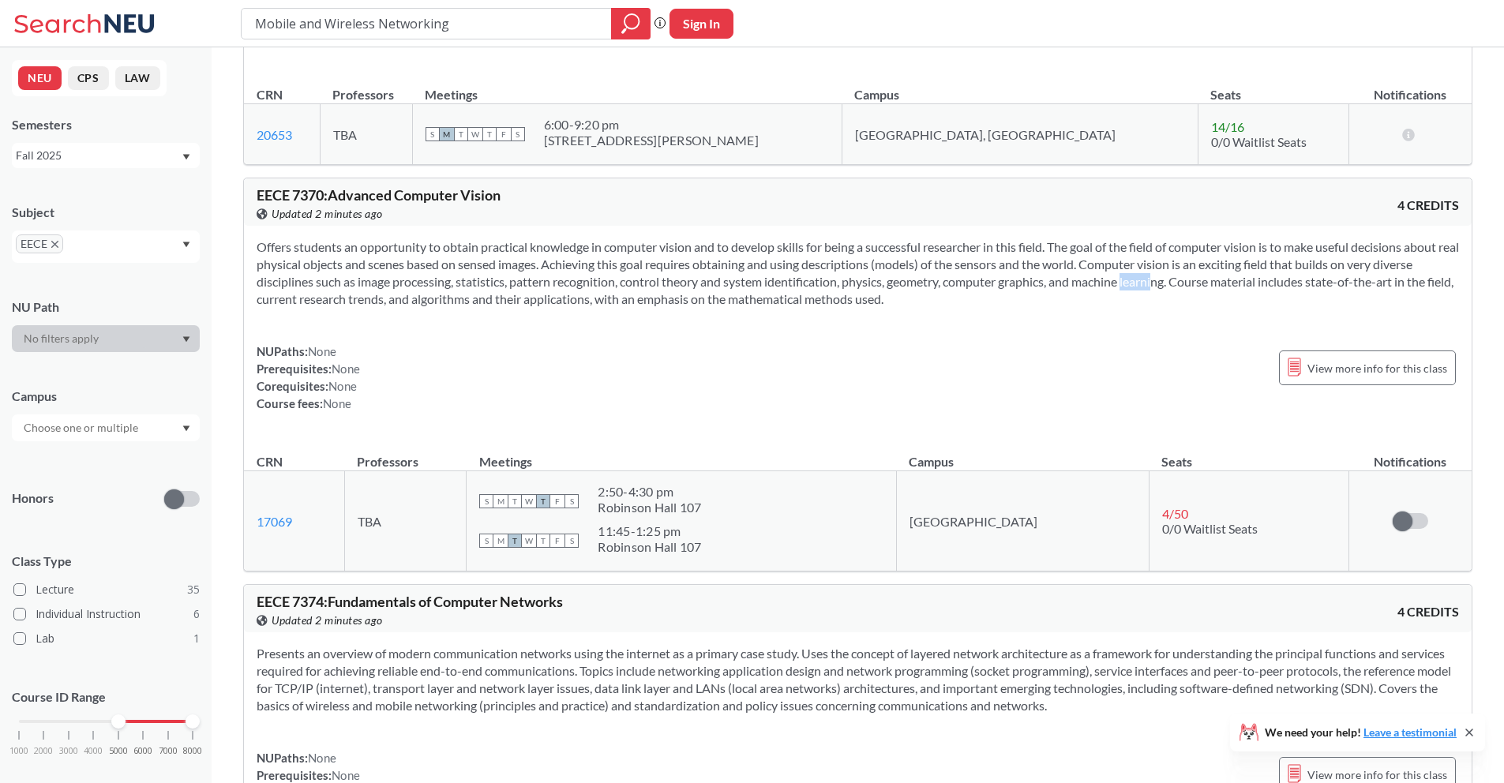
click at [1138, 292] on section "Offers students an opportunity to obtain practical knowledge in computer vision…" at bounding box center [858, 272] width 1202 height 69
click at [1227, 287] on section "Offers students an opportunity to obtain practical knowledge in computer vision…" at bounding box center [858, 272] width 1202 height 69
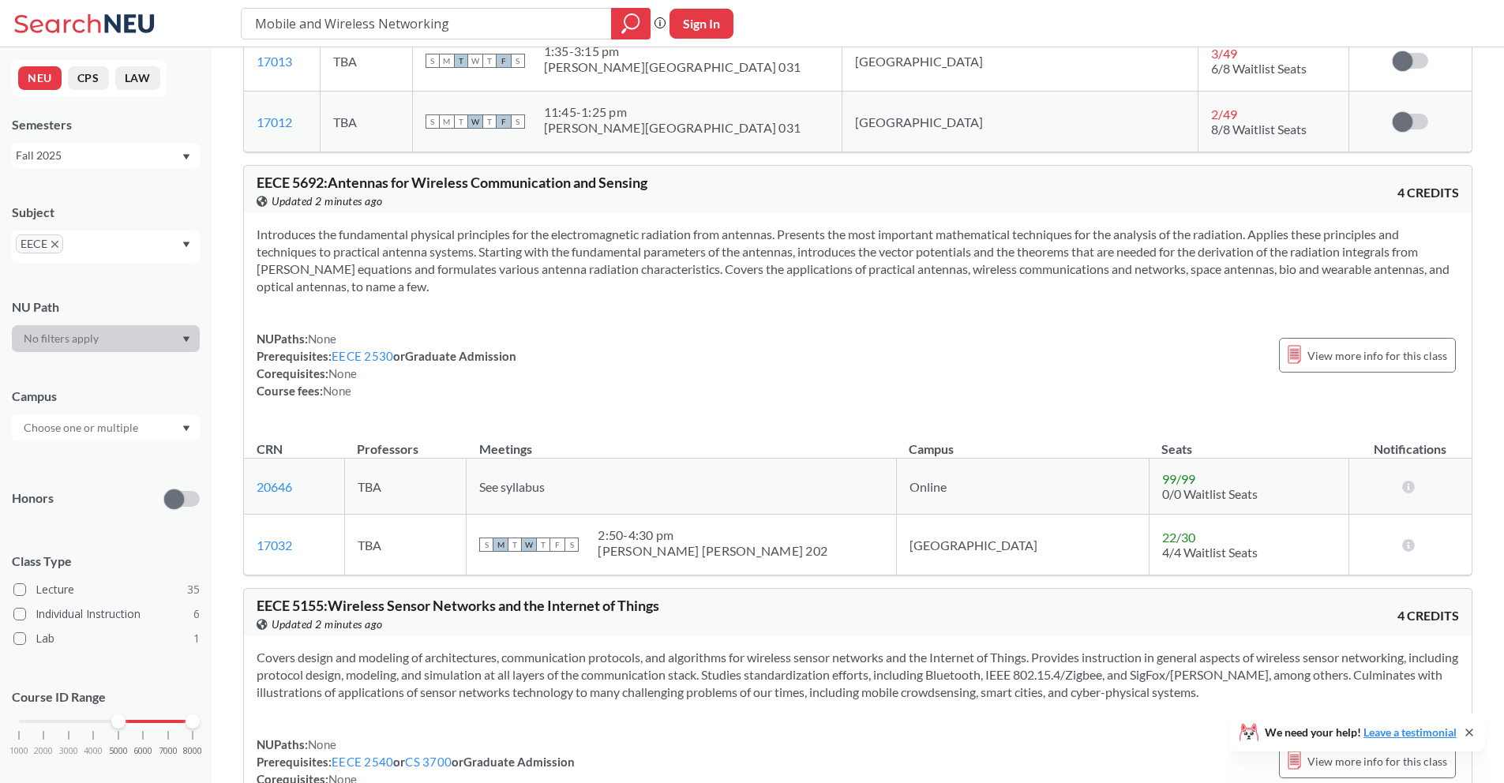
scroll to position [0, 0]
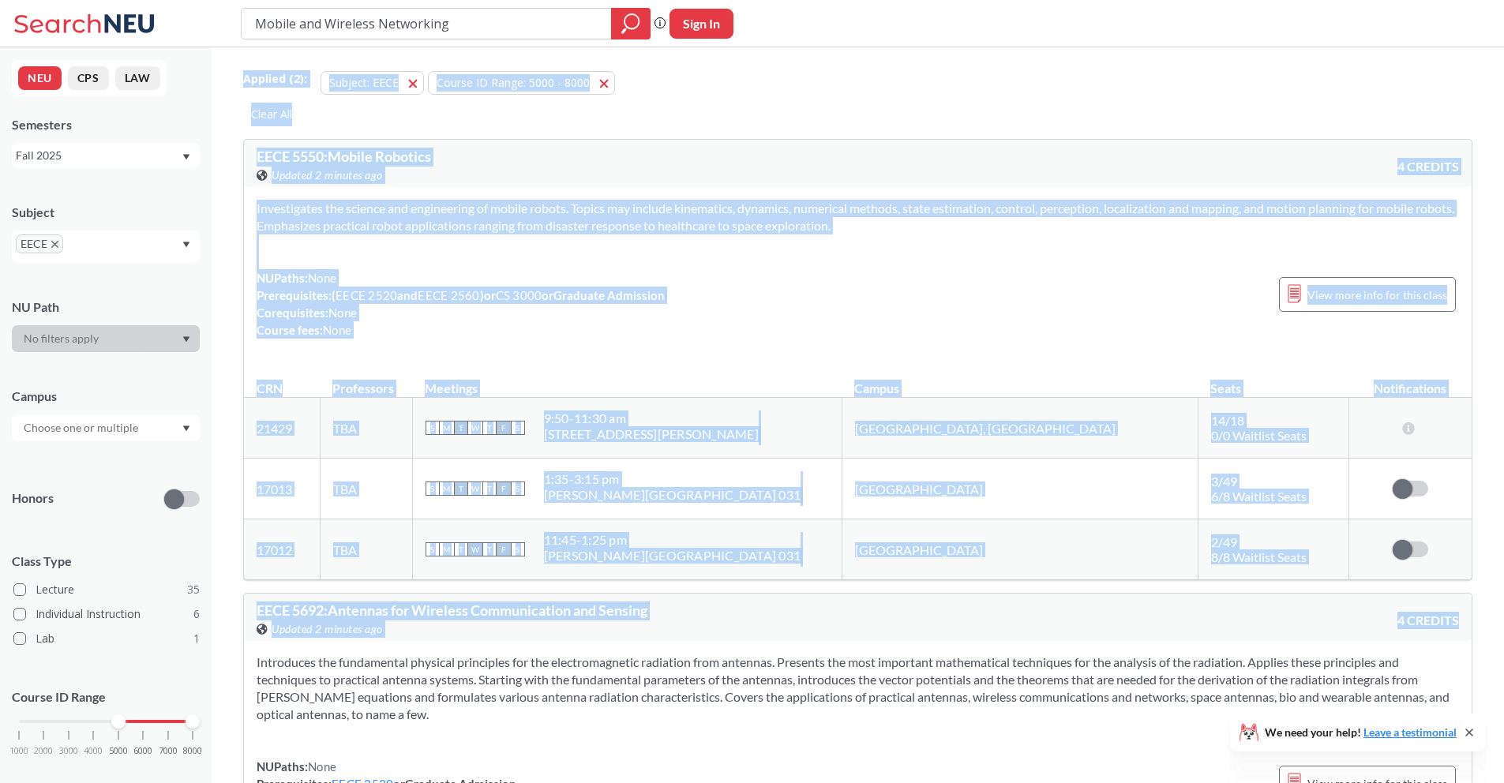
drag, startPoint x: 194, startPoint y: 724, endPoint x: 253, endPoint y: 730, distance: 58.8
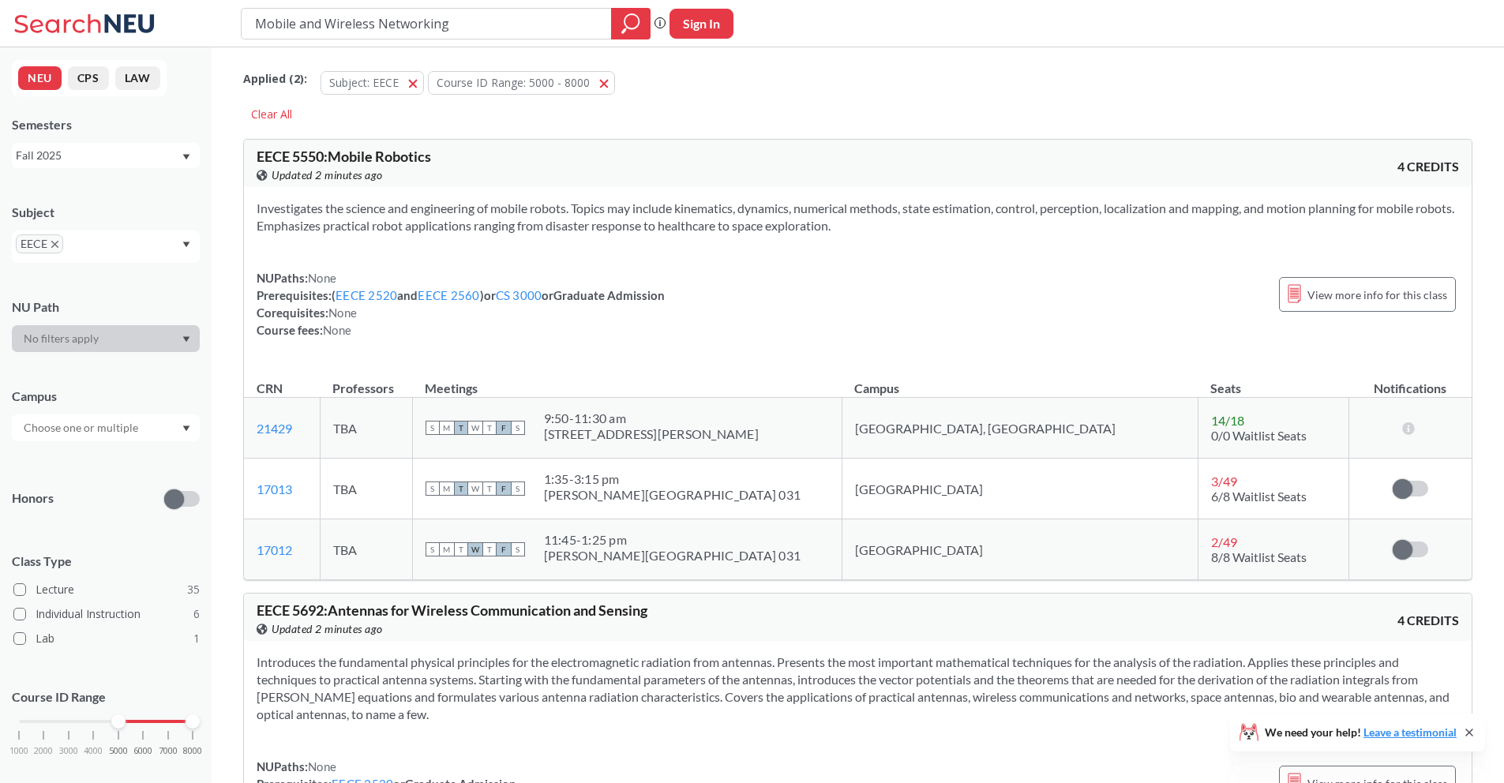
click at [201, 719] on div "NEU CPS LAW Semesters Fall 2025 Subject EECE NU Path Campus Honors Class Type L…" at bounding box center [106, 415] width 212 height 736
drag, startPoint x: 431, startPoint y: 26, endPoint x: 191, endPoint y: 11, distance: 240.5
click at [191, 11] on div "Mobile and Wireless Networking Phrase search guarantees the exact search appear…" at bounding box center [752, 23] width 1504 height 47
type input "c"
type input "v"
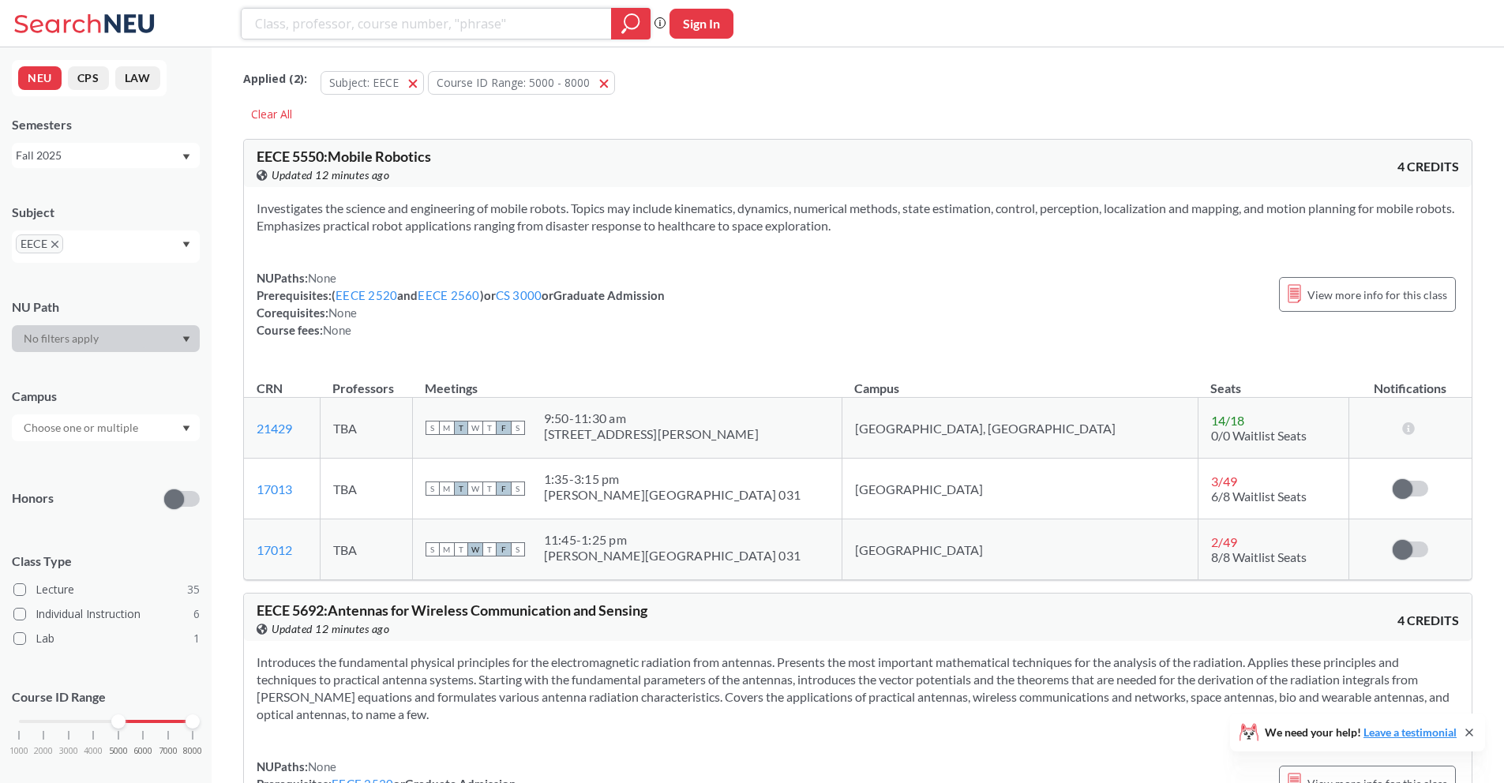
click at [353, 24] on input "search" at bounding box center [426, 23] width 347 height 27
paste input "Pattern Recognition and Computer Vision"
type input "Pattern Recognition and Computer Vision"
click at [58, 246] on icon "X to remove pill" at bounding box center [54, 244] width 7 height 7
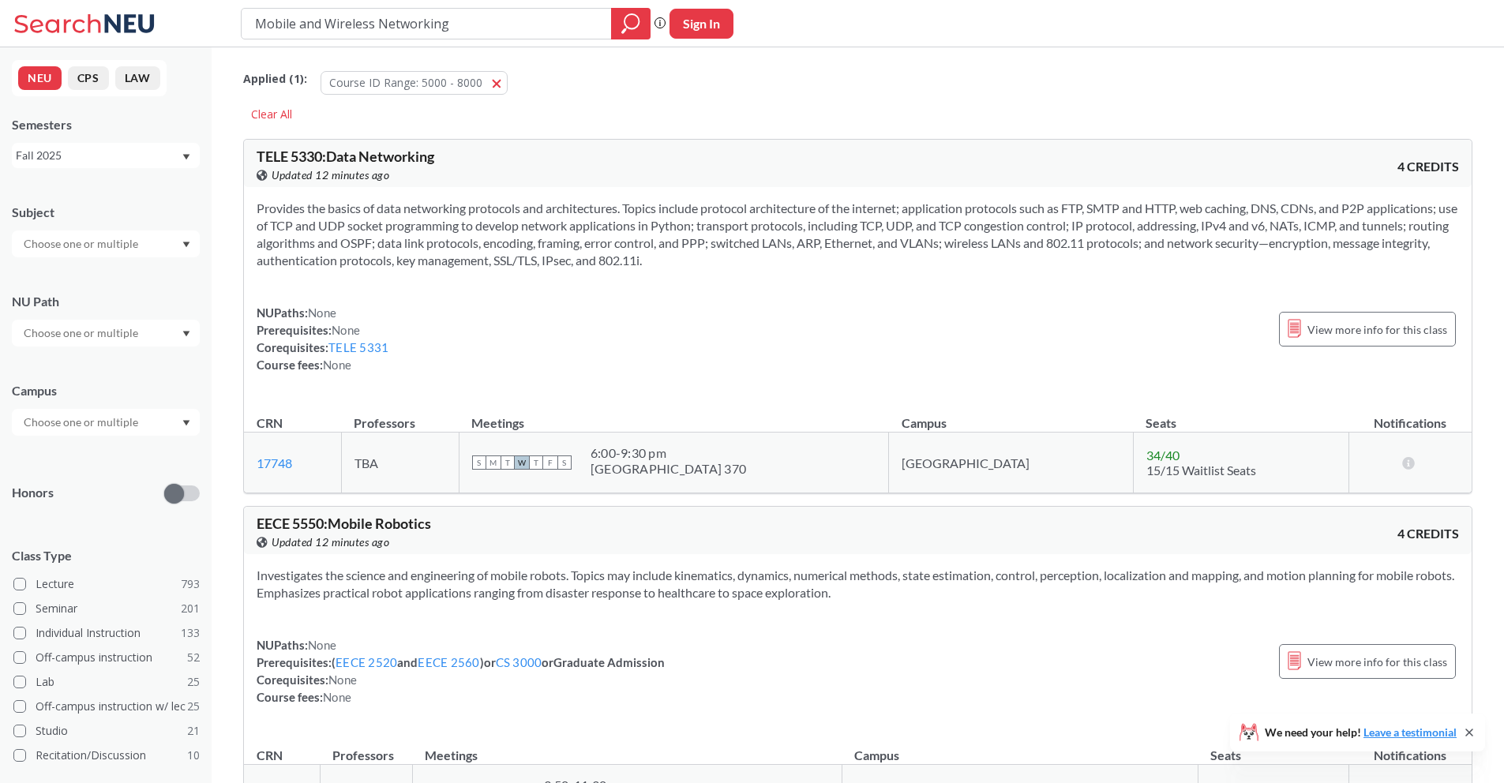
drag, startPoint x: 463, startPoint y: 22, endPoint x: 209, endPoint y: -6, distance: 255.0
click at [209, 0] on html "Mobile and Wireless Networking Phrase search guarantees the exact search appear…" at bounding box center [752, 391] width 1504 height 783
type input "Pattern Recognition and Computer Vision"
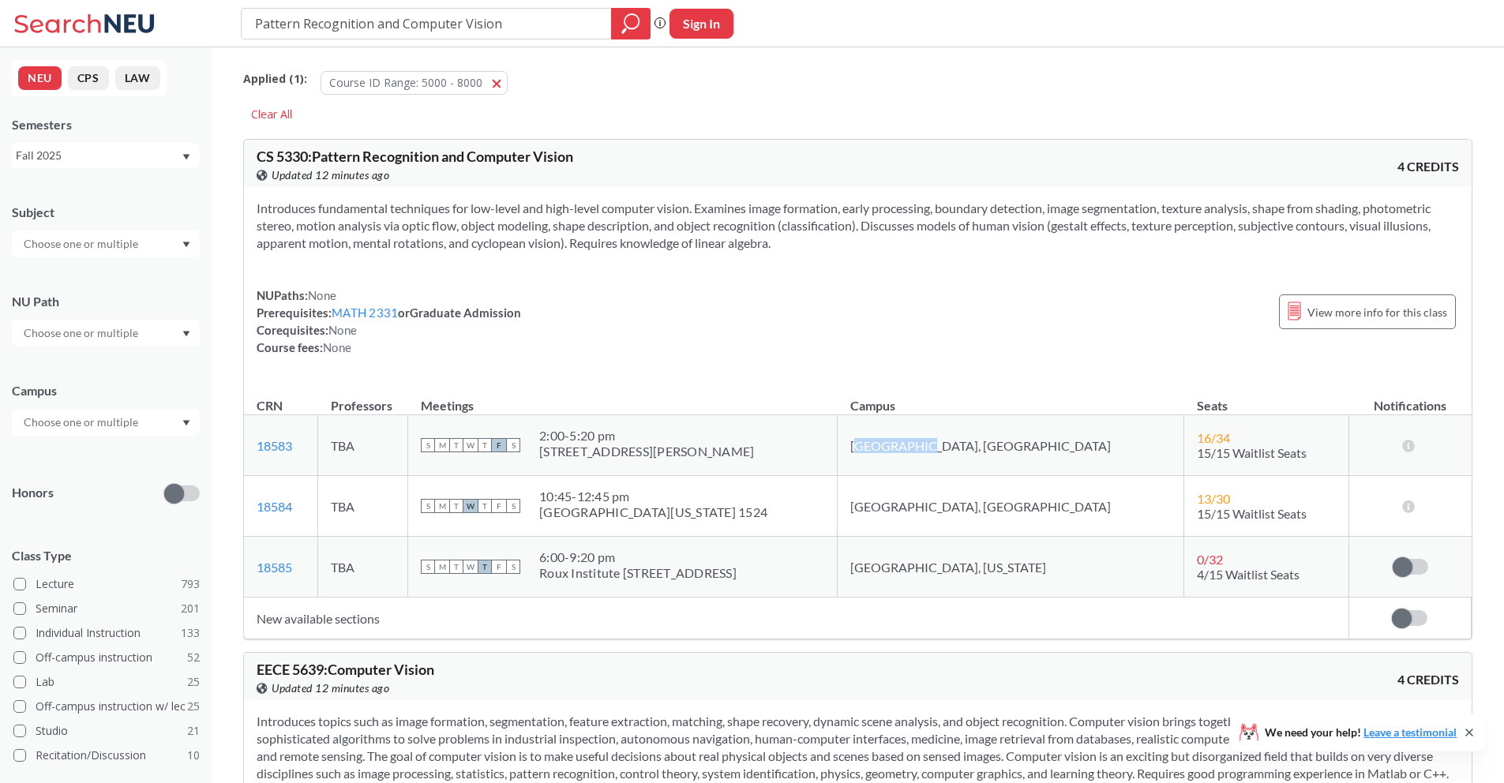
drag, startPoint x: 946, startPoint y: 448, endPoint x: 978, endPoint y: 445, distance: 32.5
click at [978, 442] on td "[GEOGRAPHIC_DATA], [GEOGRAPHIC_DATA]" at bounding box center [1011, 445] width 347 height 61
drag, startPoint x: 890, startPoint y: 501, endPoint x: 865, endPoint y: 501, distance: 25.3
click at [865, 501] on tr "18584 View this section on Banner. TBA S M T W T F S 10:45 - 12:45 pm [GEOGRAPH…" at bounding box center [858, 506] width 1228 height 61
drag, startPoint x: 976, startPoint y: 569, endPoint x: 874, endPoint y: 580, distance: 102.4
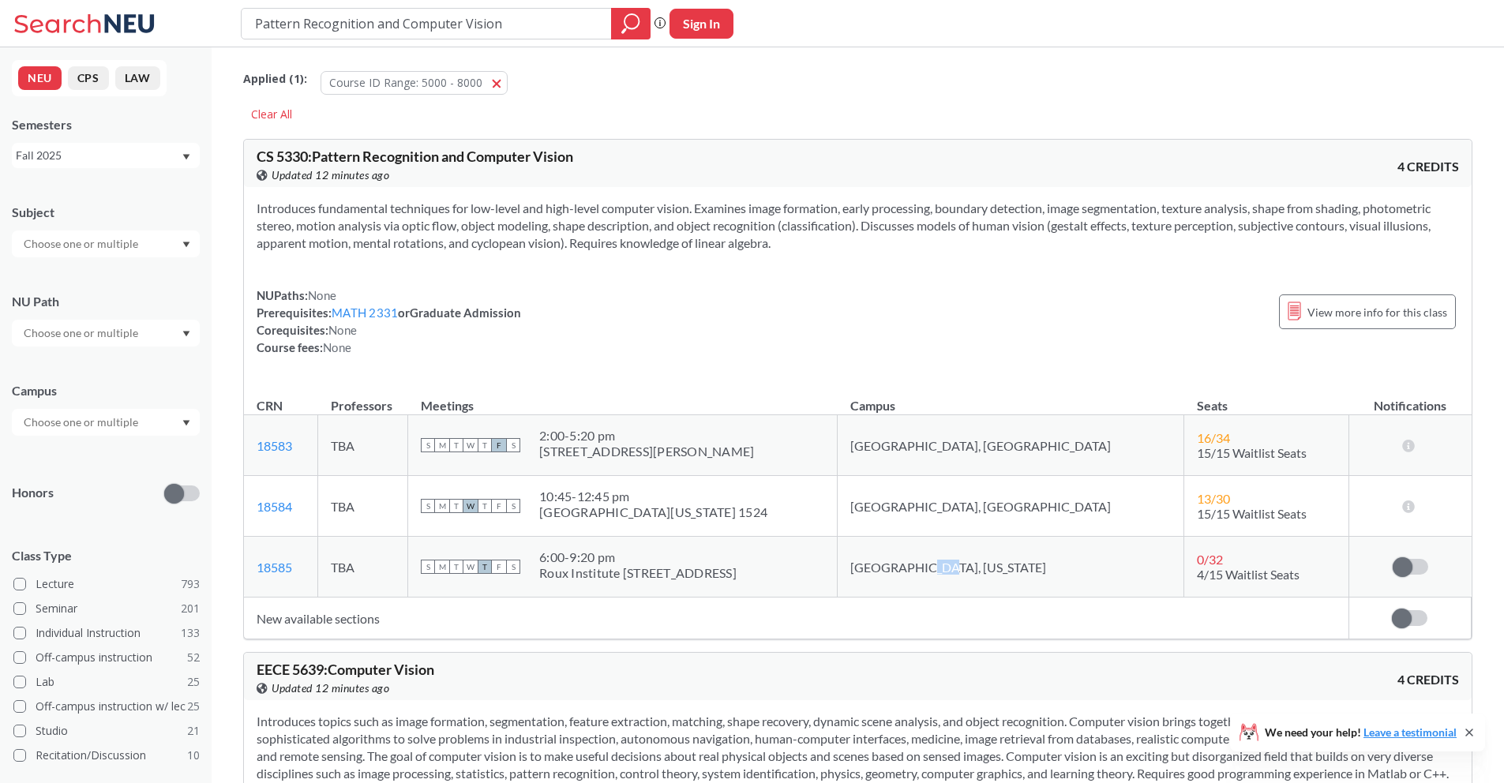
click at [917, 572] on td "[GEOGRAPHIC_DATA], [US_STATE]" at bounding box center [1011, 567] width 347 height 61
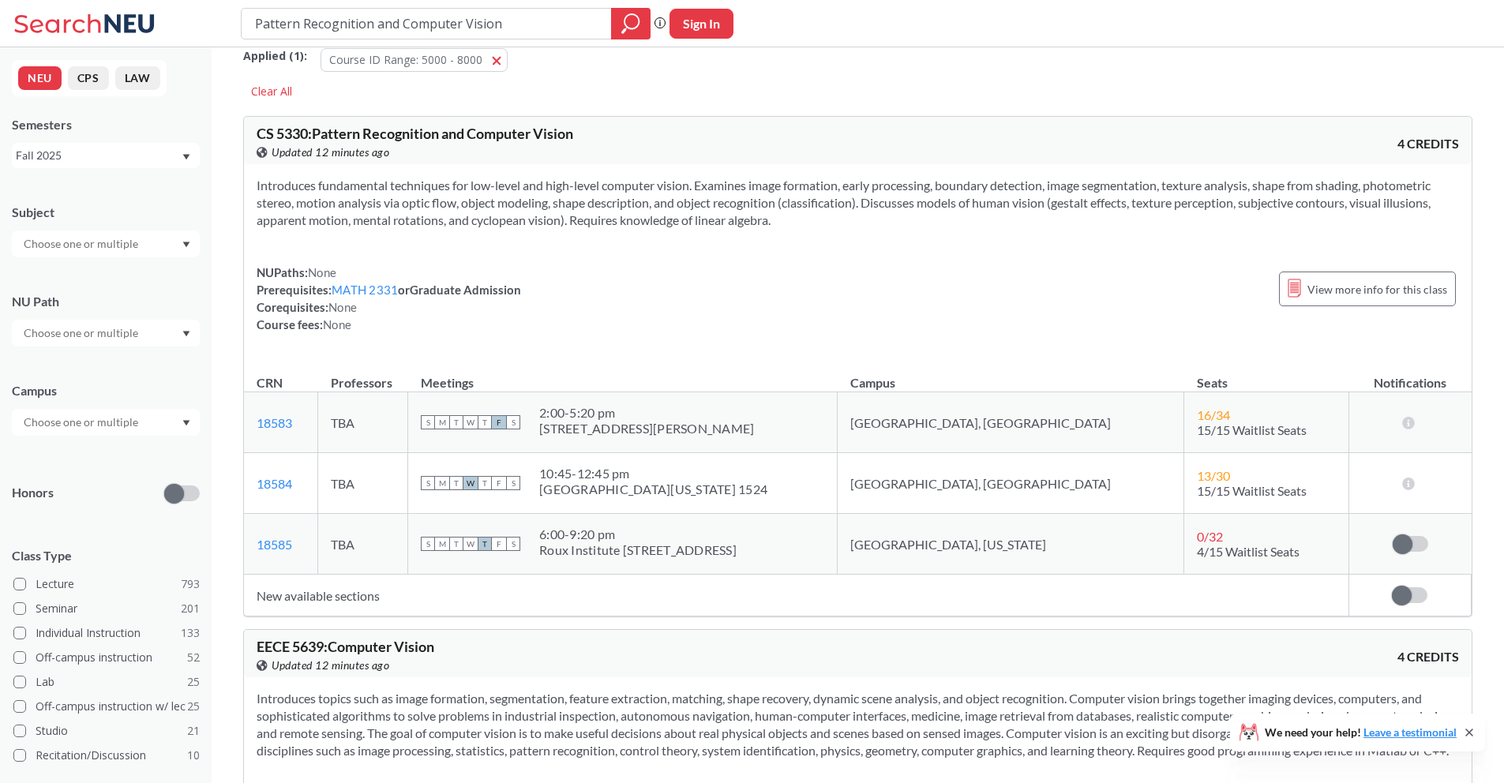
click at [630, 605] on td "New available sections" at bounding box center [796, 596] width 1105 height 42
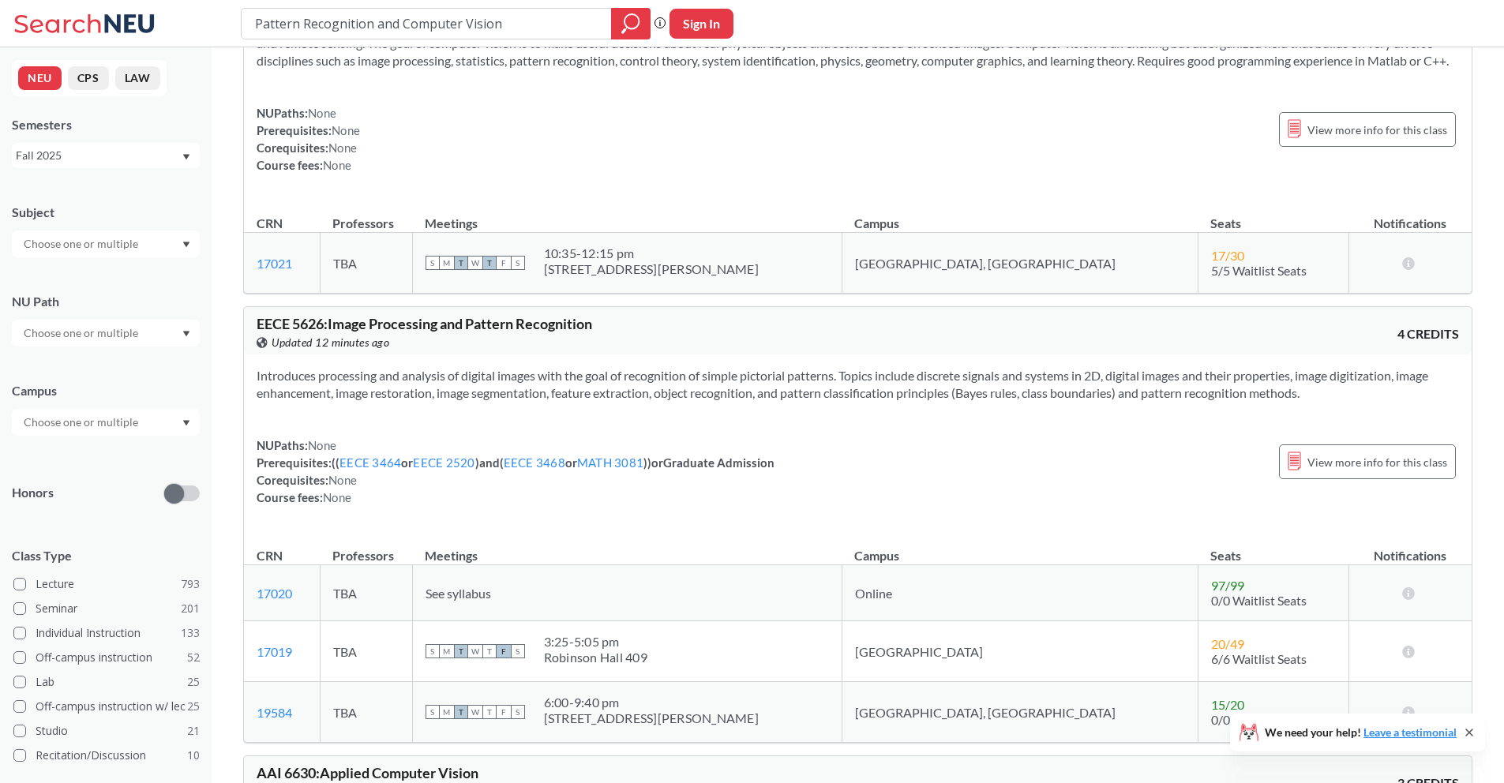
scroll to position [802, 0]
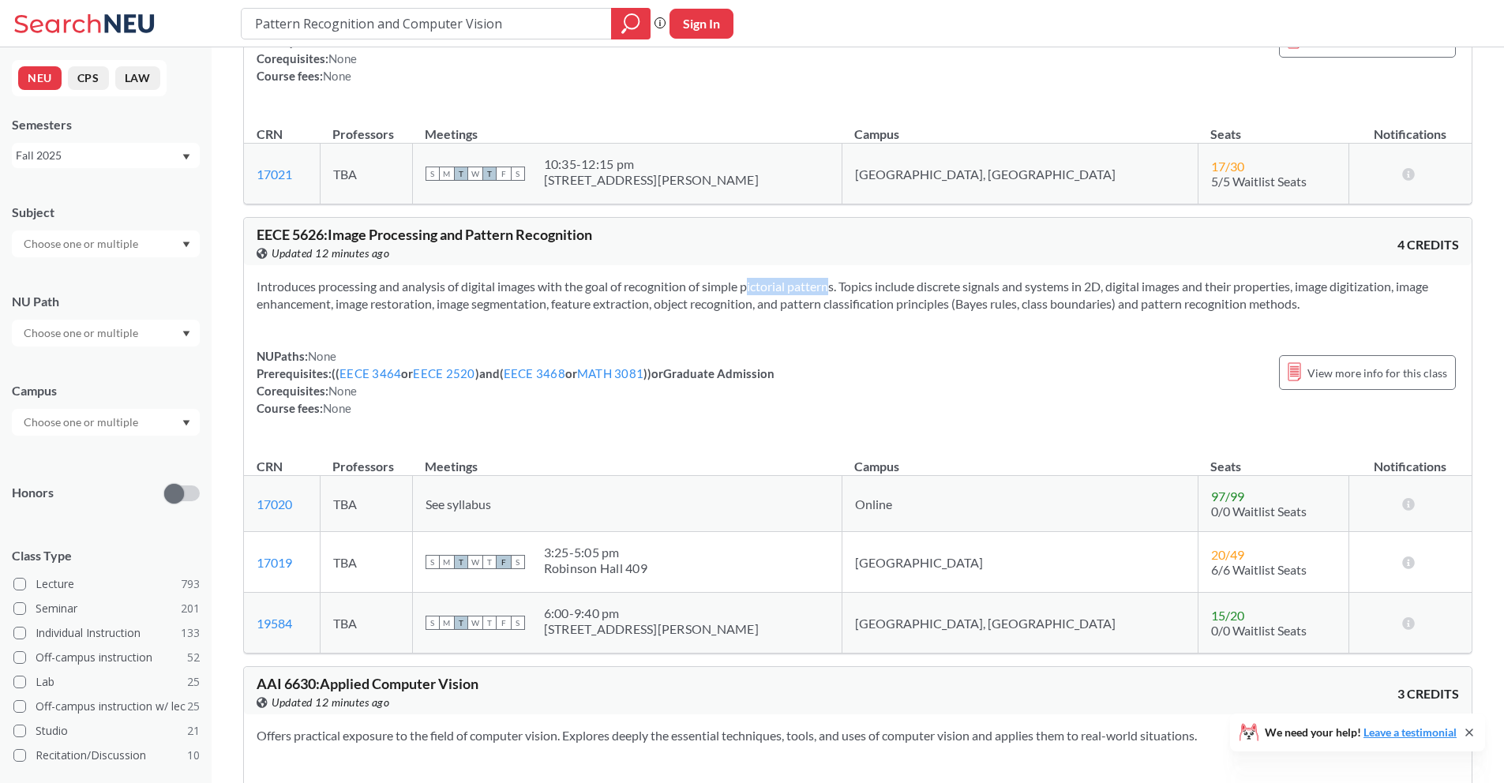
drag, startPoint x: 764, startPoint y: 302, endPoint x: 894, endPoint y: 299, distance: 130.3
click at [810, 301] on section "Introduces processing and analysis of digital images with the goal of recogniti…" at bounding box center [858, 295] width 1202 height 35
drag, startPoint x: 894, startPoint y: 299, endPoint x: 1161, endPoint y: 302, distance: 266.9
click at [1150, 302] on section "Introduces processing and analysis of digital images with the goal of recogniti…" at bounding box center [858, 295] width 1202 height 35
drag, startPoint x: 349, startPoint y: 322, endPoint x: 403, endPoint y: 322, distance: 54.5
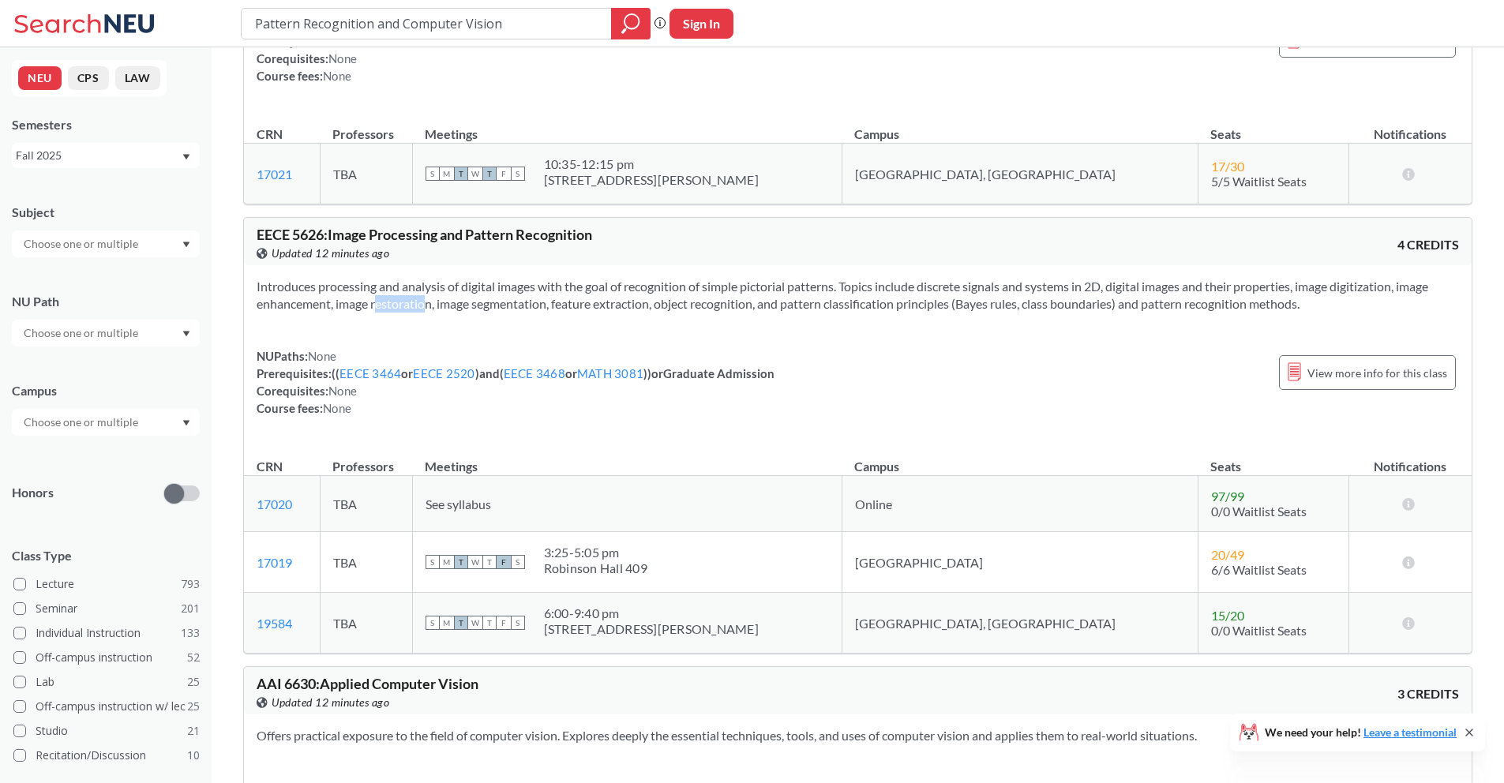
click at [403, 313] on section "Introduces processing and analysis of digital images with the goal of recogniti…" at bounding box center [858, 295] width 1202 height 35
drag, startPoint x: 457, startPoint y: 325, endPoint x: 535, endPoint y: 325, distance: 78.2
click at [534, 313] on section "Introduces processing and analysis of digital images with the goal of recogniti…" at bounding box center [858, 295] width 1202 height 35
drag, startPoint x: 584, startPoint y: 325, endPoint x: 688, endPoint y: 324, distance: 103.4
click at [652, 313] on section "Introduces processing and analysis of digital images with the goal of recogniti…" at bounding box center [858, 295] width 1202 height 35
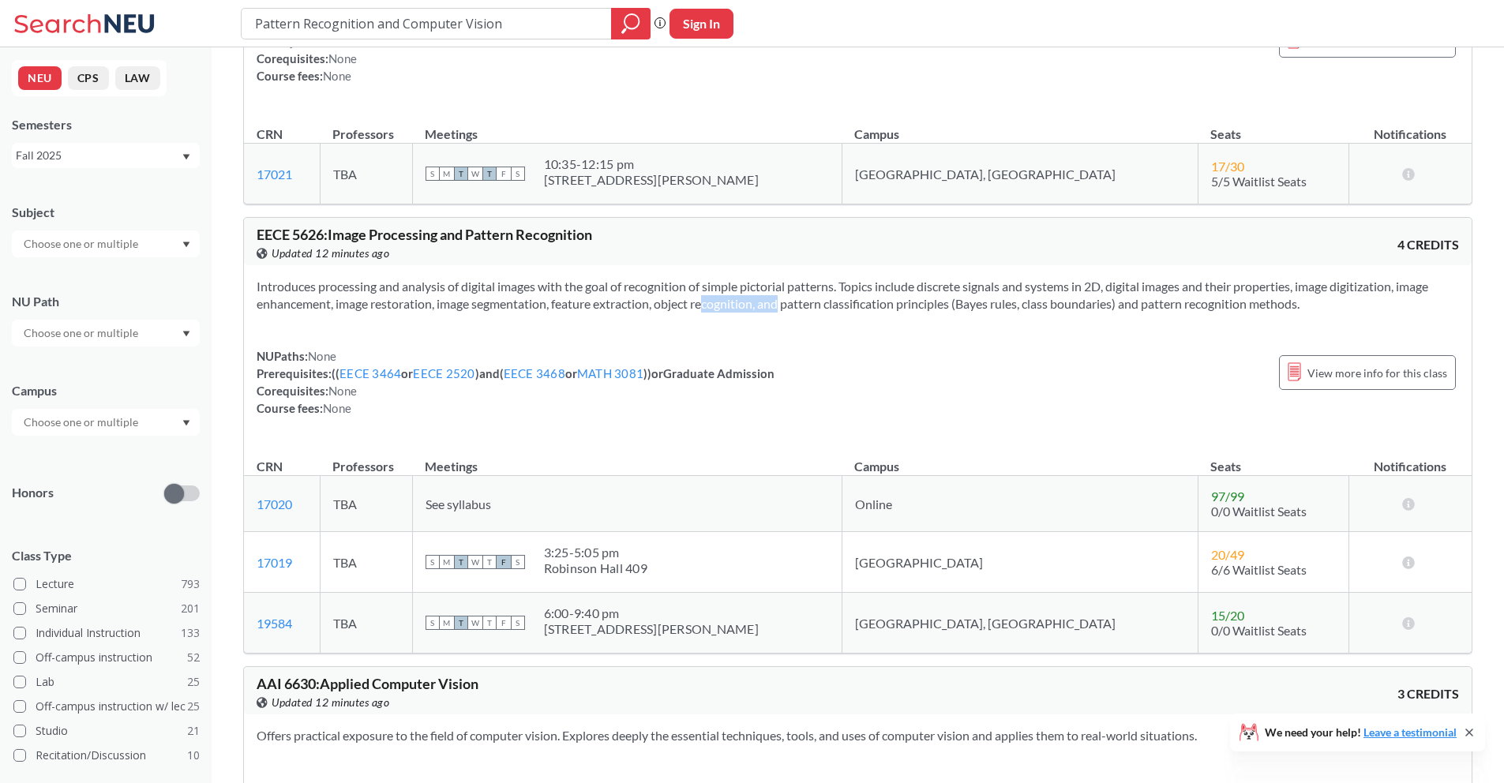
drag, startPoint x: 688, startPoint y: 324, endPoint x: 797, endPoint y: 325, distance: 109.8
click at [770, 313] on section "Introduces processing and analysis of digital images with the goal of recogniti…" at bounding box center [858, 295] width 1202 height 35
drag, startPoint x: 815, startPoint y: 325, endPoint x: 928, endPoint y: 331, distance: 113.1
click at [924, 331] on div "Introduces processing and analysis of digital images with the goal of recogniti…" at bounding box center [858, 353] width 1228 height 177
drag, startPoint x: 989, startPoint y: 329, endPoint x: 1035, endPoint y: 327, distance: 45.9
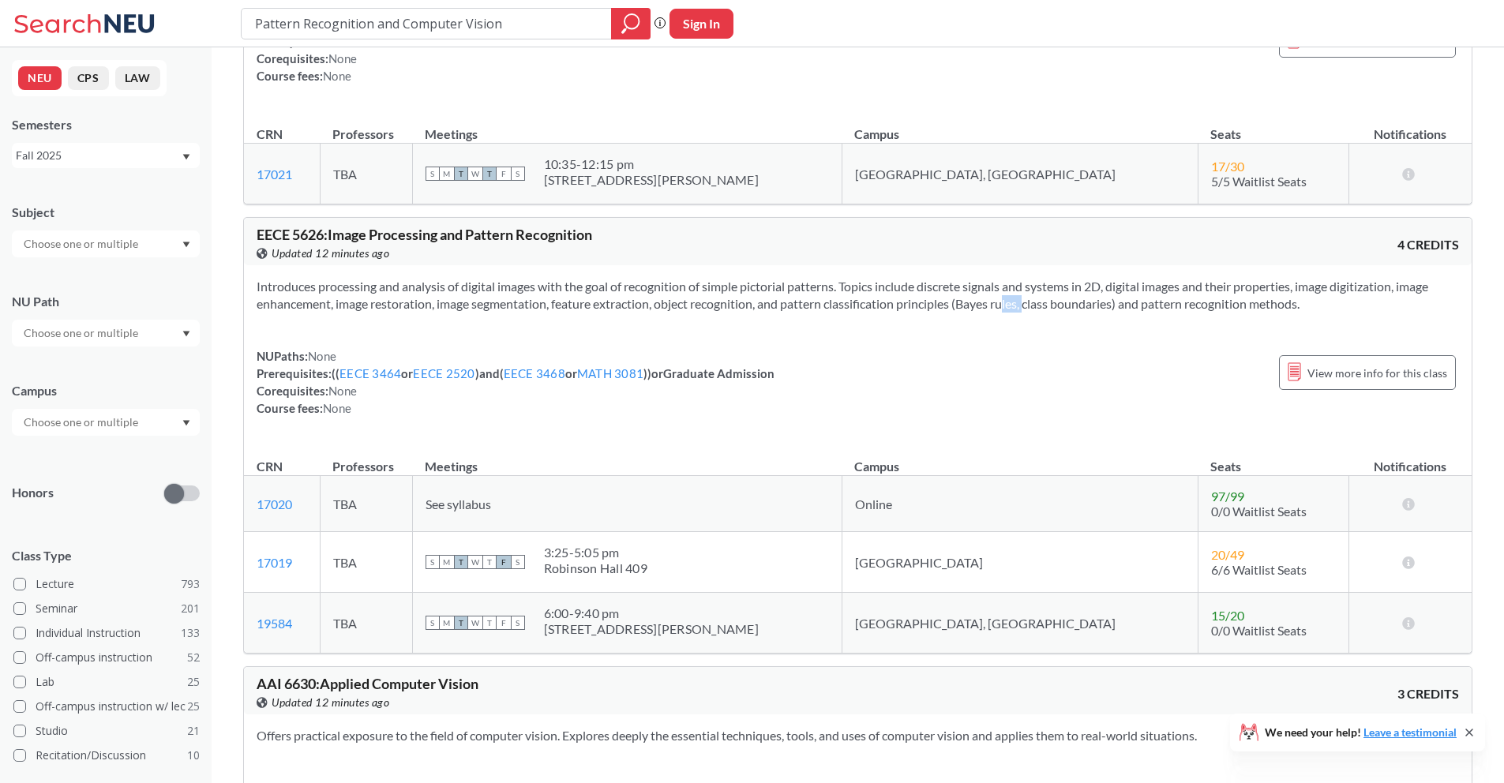
click at [1032, 313] on section "Introduces processing and analysis of digital images with the goal of recogniti…" at bounding box center [858, 295] width 1202 height 35
drag, startPoint x: 1072, startPoint y: 329, endPoint x: 1157, endPoint y: 328, distance: 85.3
click at [1139, 313] on section "Introduces processing and analysis of digital images with the goal of recogniti…" at bounding box center [858, 295] width 1202 height 35
drag, startPoint x: 1187, startPoint y: 325, endPoint x: 1203, endPoint y: 324, distance: 16.6
click at [1196, 313] on section "Introduces processing and analysis of digital images with the goal of recogniti…" at bounding box center [858, 295] width 1202 height 35
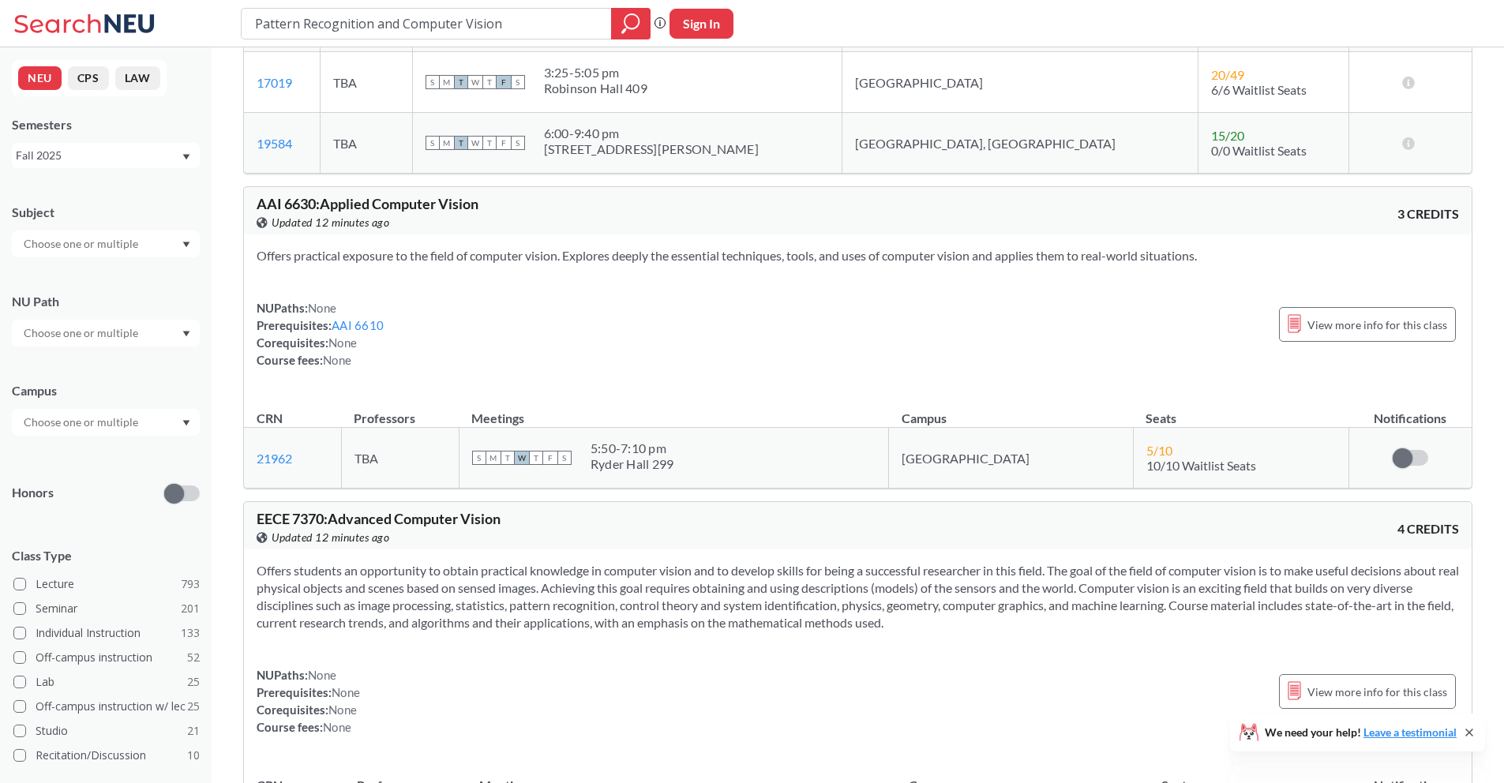
scroll to position [1308, 0]
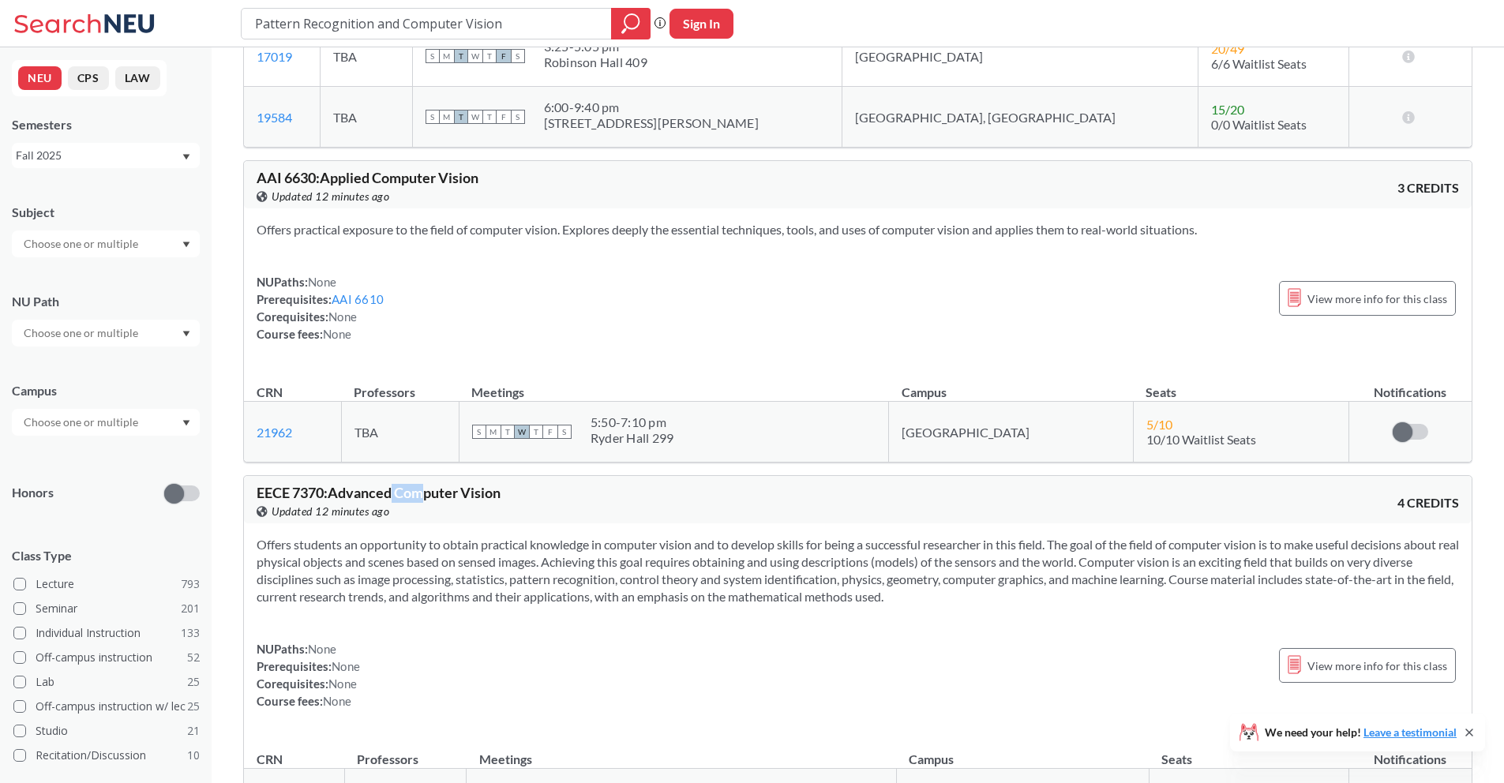
drag, startPoint x: 394, startPoint y: 509, endPoint x: 436, endPoint y: 510, distance: 41.9
click at [431, 501] on span "EECE 7370 : Advanced Computer Vision" at bounding box center [379, 492] width 244 height 17
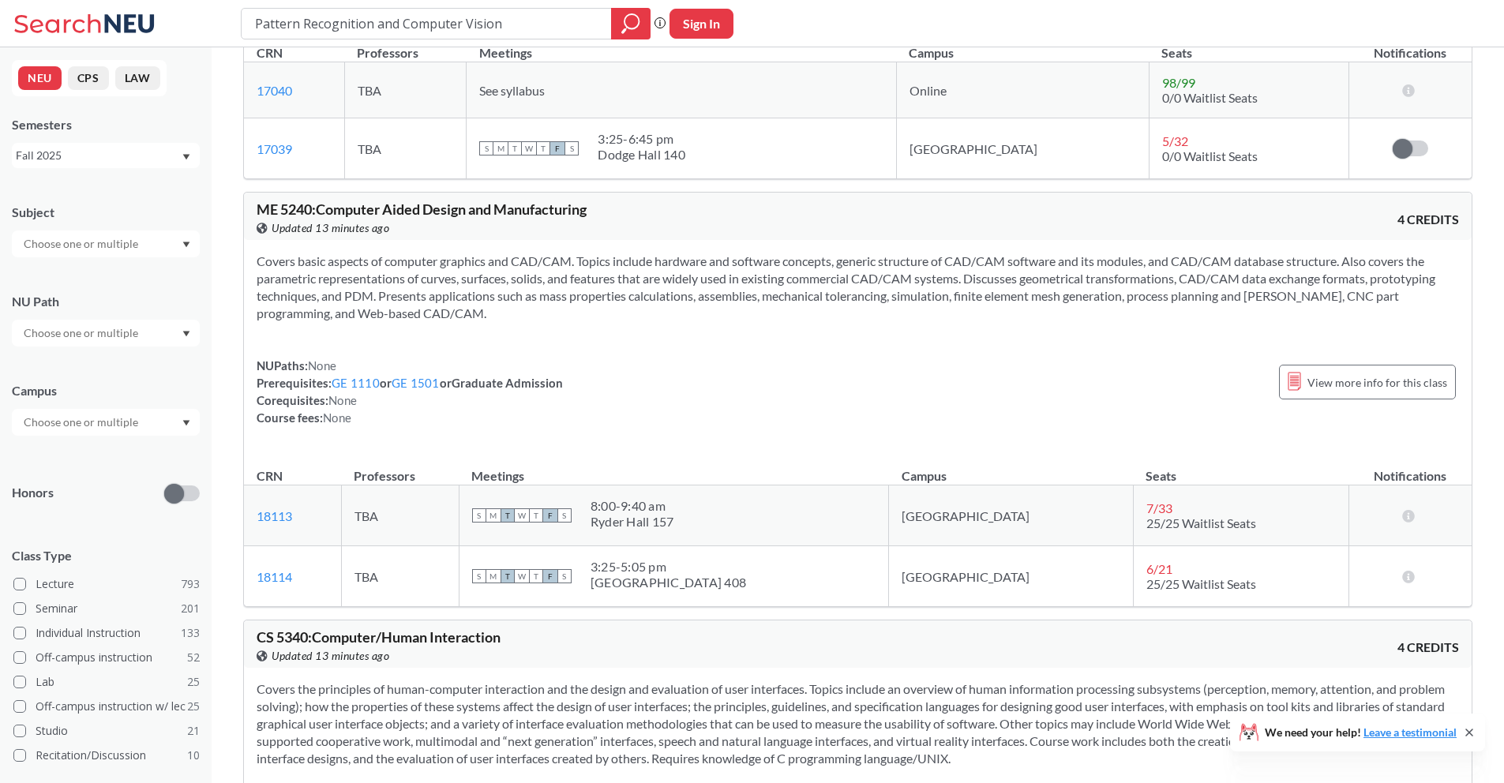
scroll to position [4894, 0]
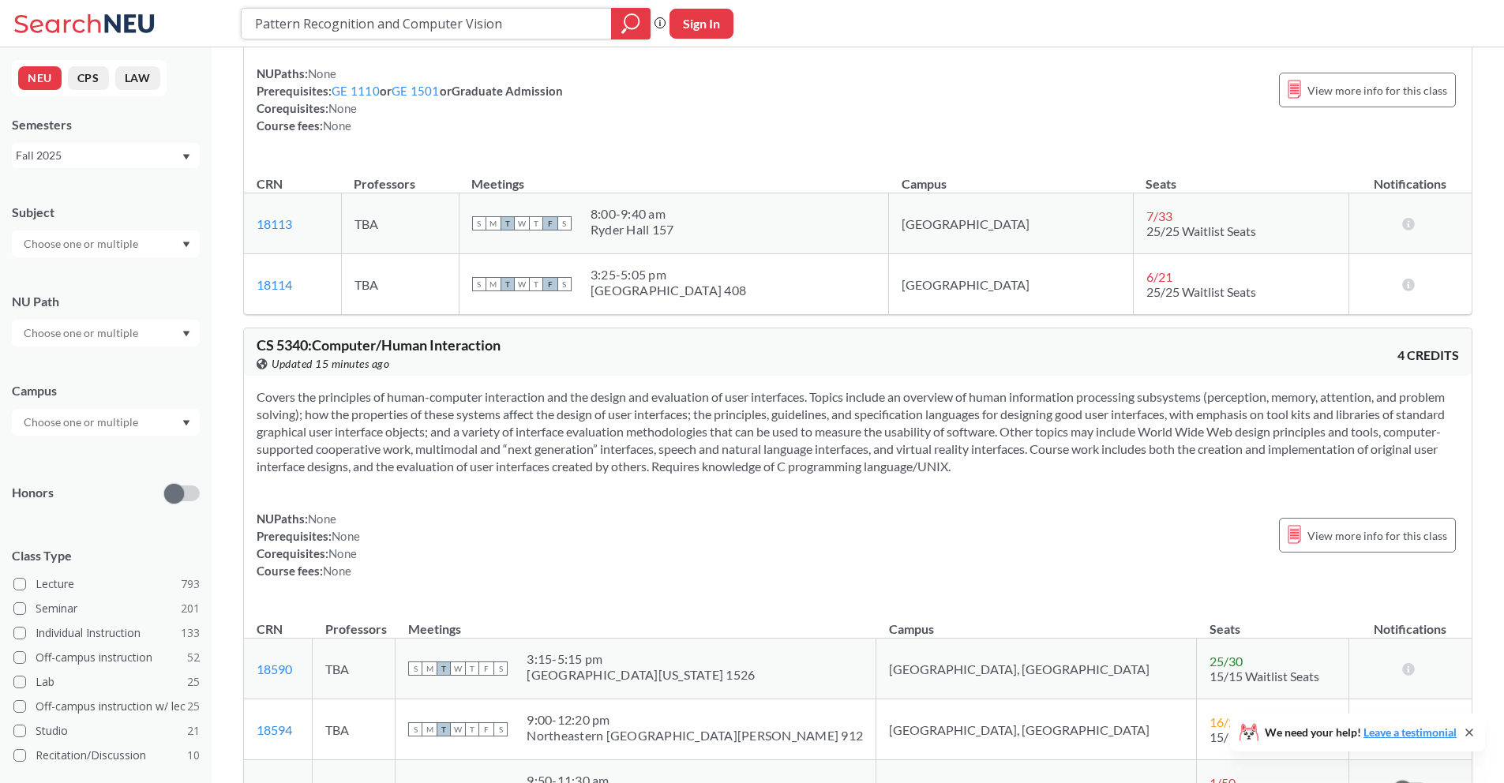
drag, startPoint x: 519, startPoint y: 24, endPoint x: 238, endPoint y: 20, distance: 281.1
click at [238, 20] on div "Pattern Recognition and Computer Vision Phrase search guarantees the exact sear…" at bounding box center [752, 23] width 1504 height 47
paste input "Numerical Optimization Methods"
type input "Numerical Optimization Methods"
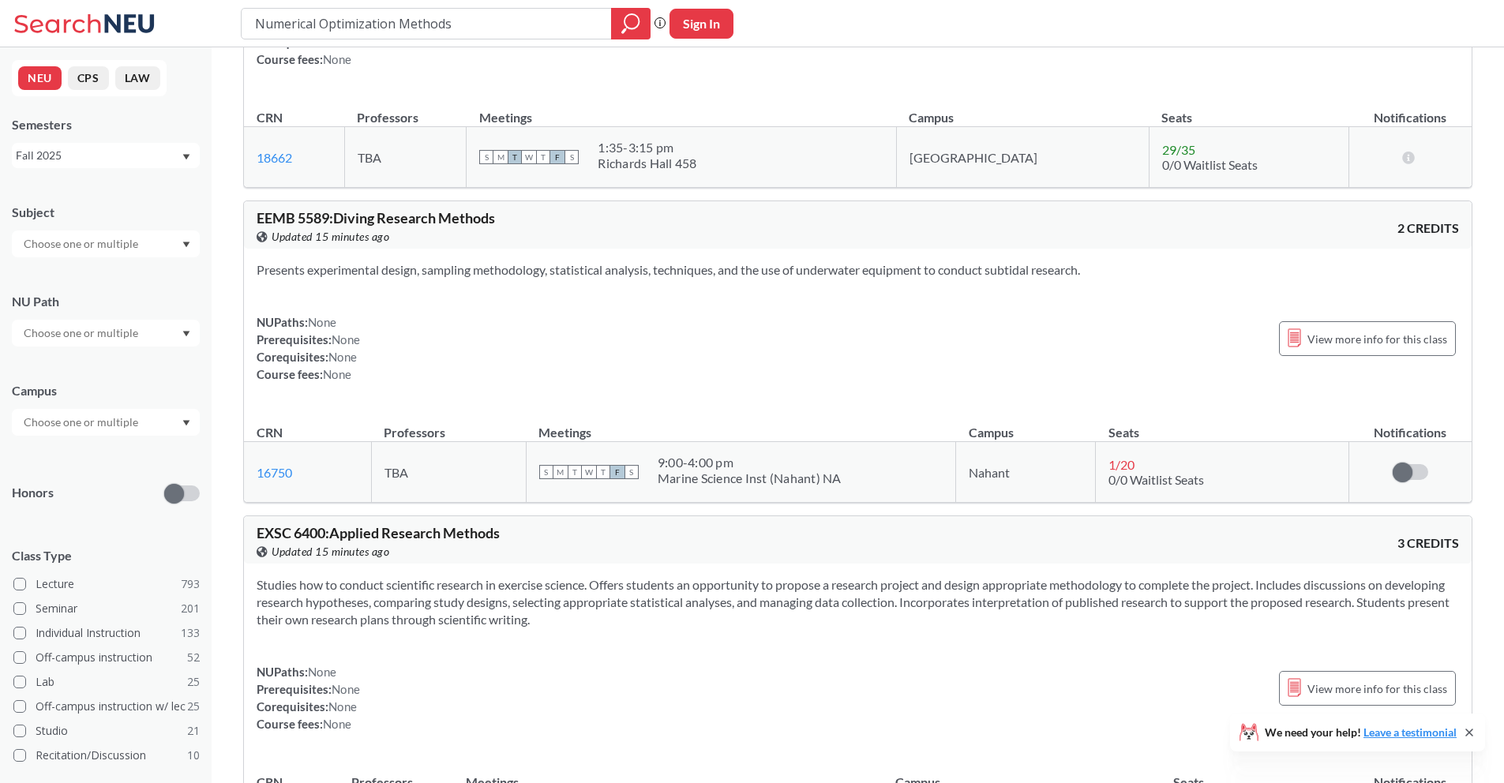
scroll to position [2400, 0]
drag, startPoint x: 430, startPoint y: 28, endPoint x: 421, endPoint y: 24, distance: 9.5
click at [276, 14] on input "Numerical Optimization Methods" at bounding box center [426, 23] width 347 height 27
click at [452, 24] on input "Numerical Optimization Methods" at bounding box center [426, 23] width 347 height 27
drag, startPoint x: 419, startPoint y: 24, endPoint x: 179, endPoint y: 28, distance: 240.1
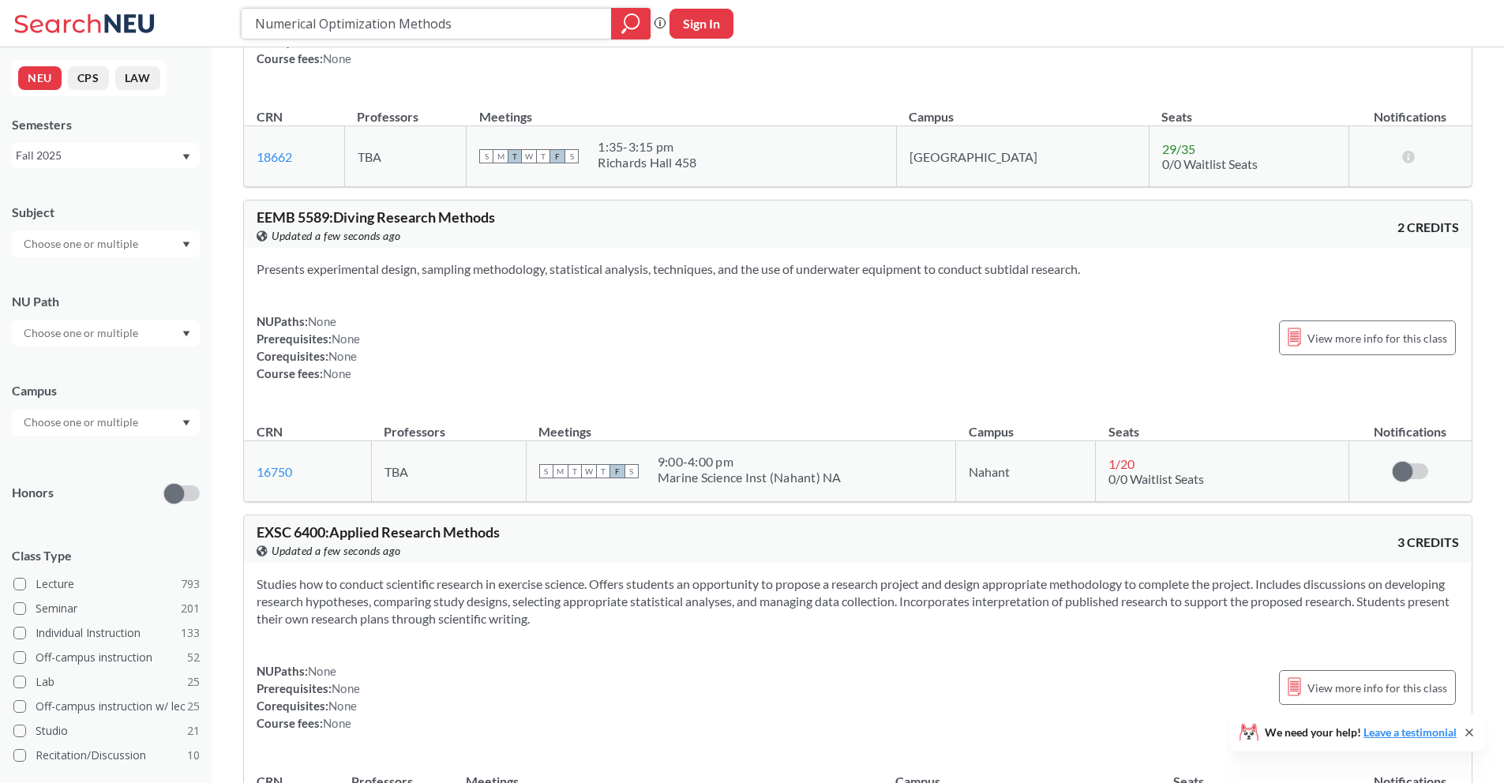
click at [179, 28] on div "Numerical Optimization Methods Phrase search guarantees the exact search appear…" at bounding box center [752, 23] width 1504 height 47
paste input "Advanced Special Topics in Electrical and Computer Engineering (Legged Robots)"
type input "Advanced Special Topics in Electrical and Computer Engineering (Legged Robots)"
